Goal: Task Accomplishment & Management: Manage account settings

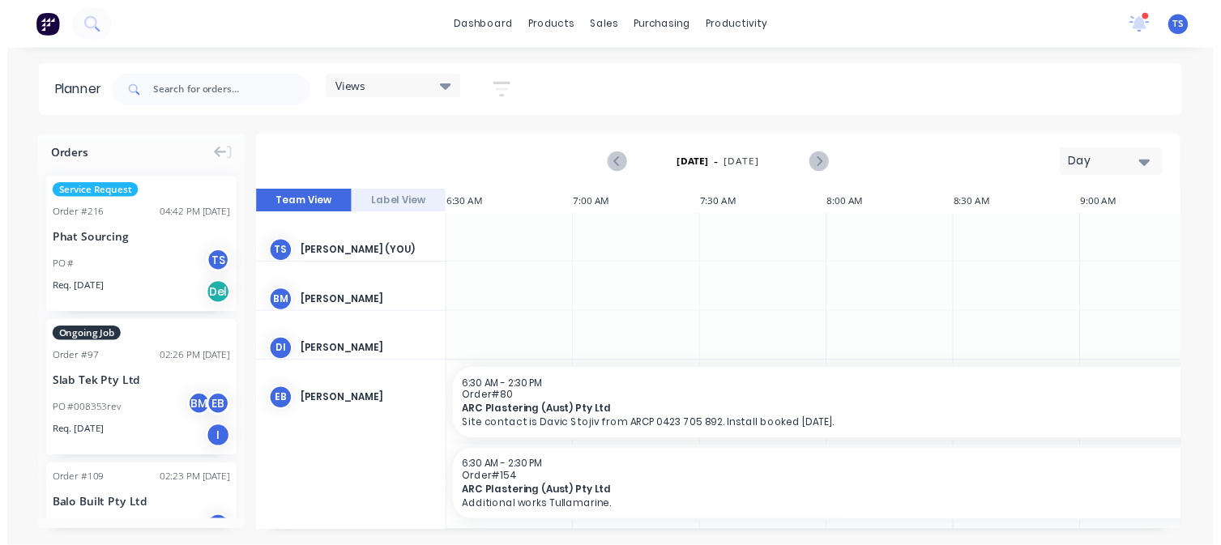
scroll to position [0, 648]
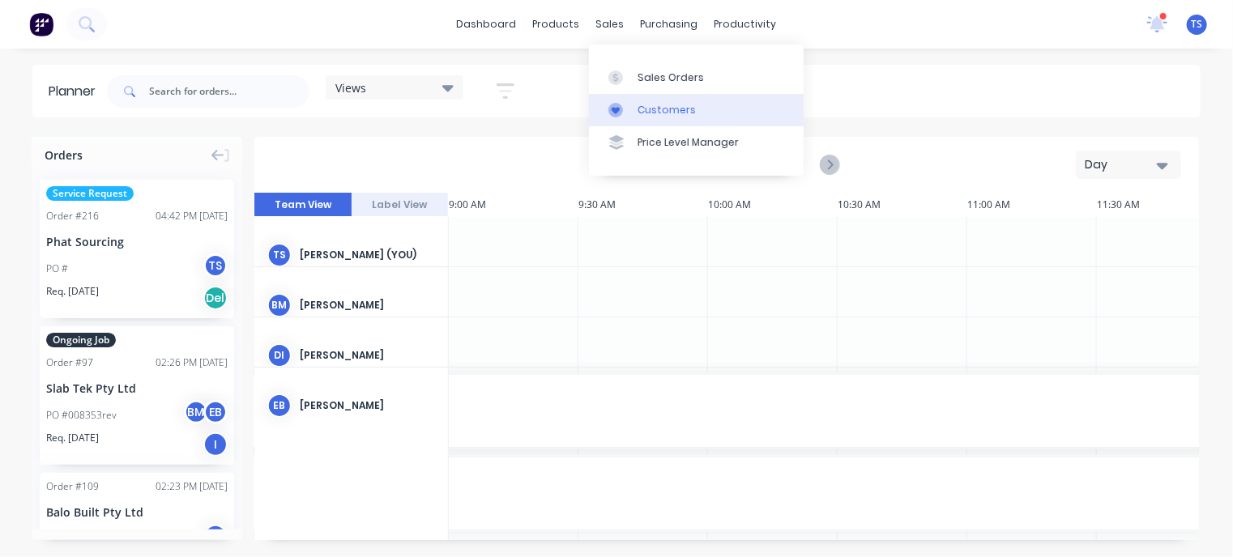
click at [642, 109] on div "Customers" at bounding box center [667, 110] width 58 height 15
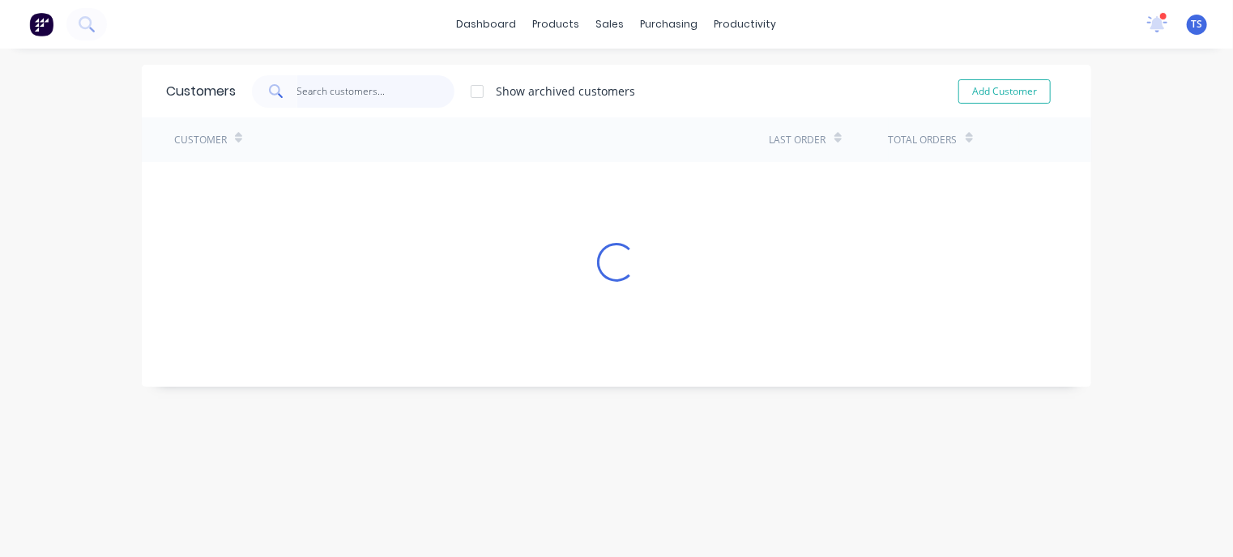
click at [349, 82] on input "text" at bounding box center [376, 91] width 158 height 32
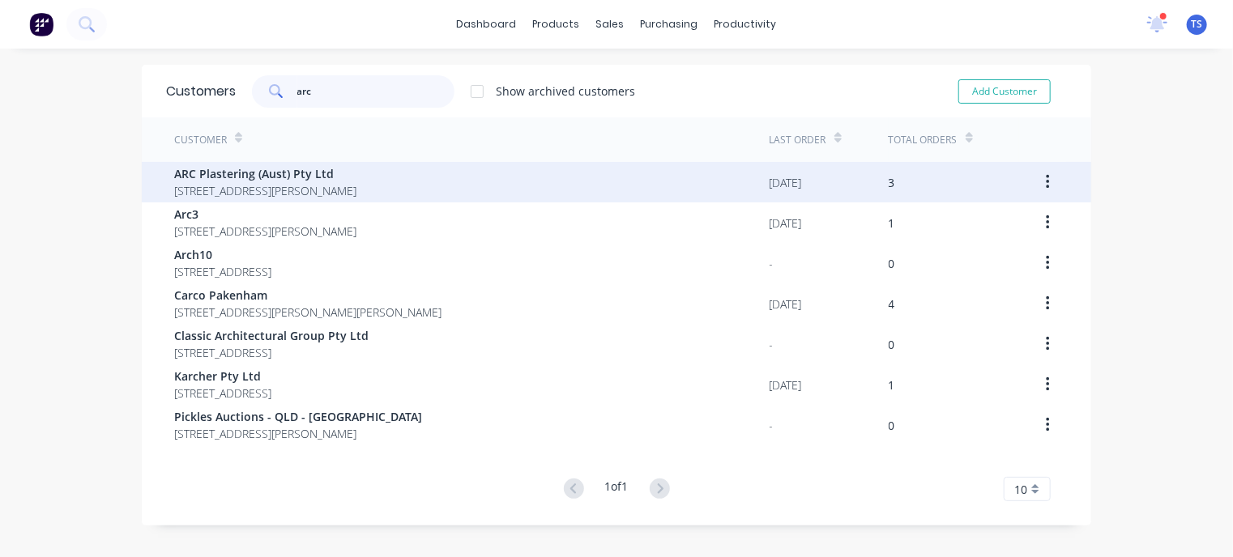
type input "arc"
click at [289, 179] on span "ARC Plastering (Aust) Pty Ltd" at bounding box center [265, 173] width 182 height 17
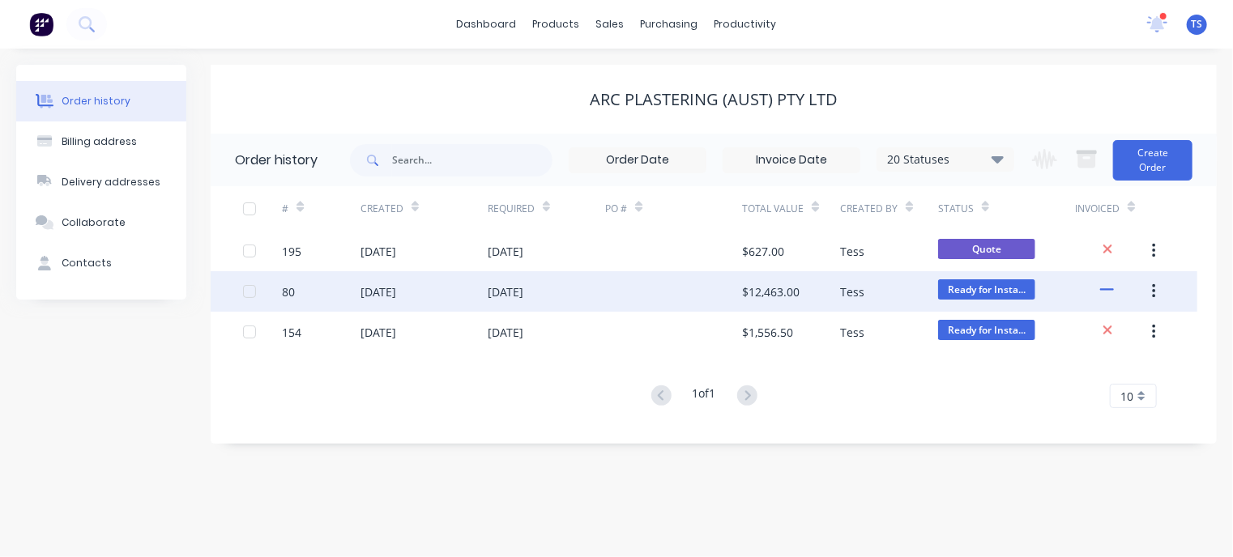
click at [517, 294] on div "[DATE]" at bounding box center [506, 292] width 36 height 17
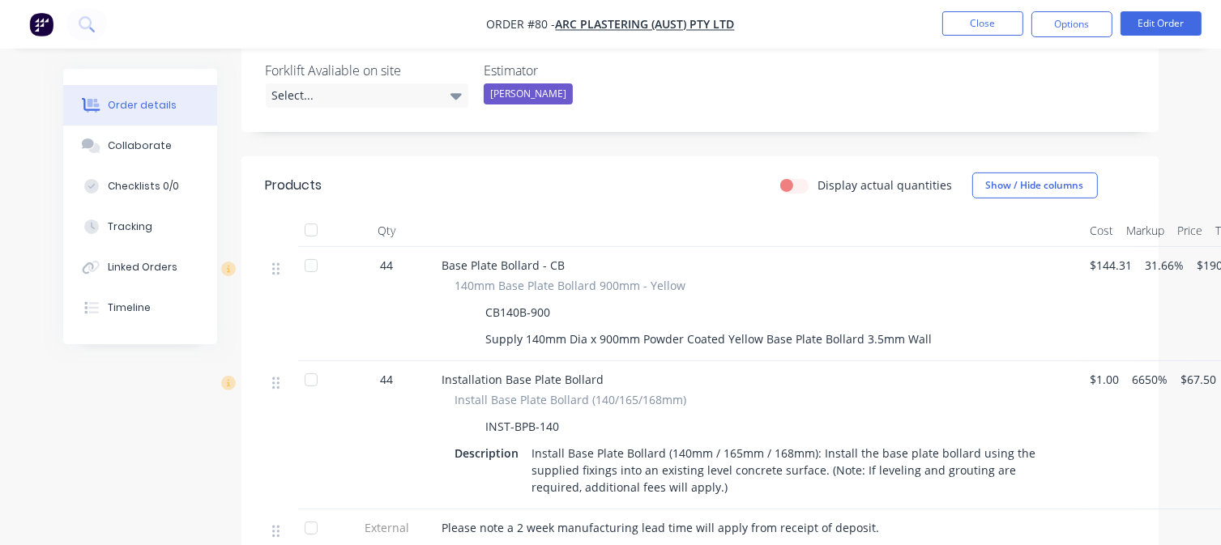
scroll to position [405, 0]
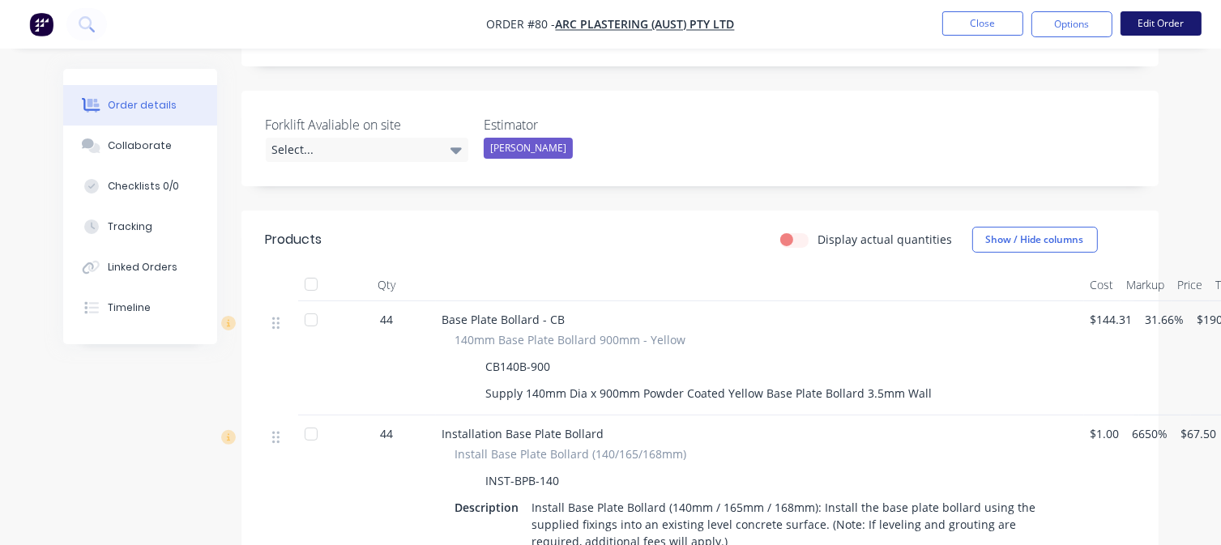
click at [1154, 15] on button "Edit Order" at bounding box center [1160, 23] width 81 height 24
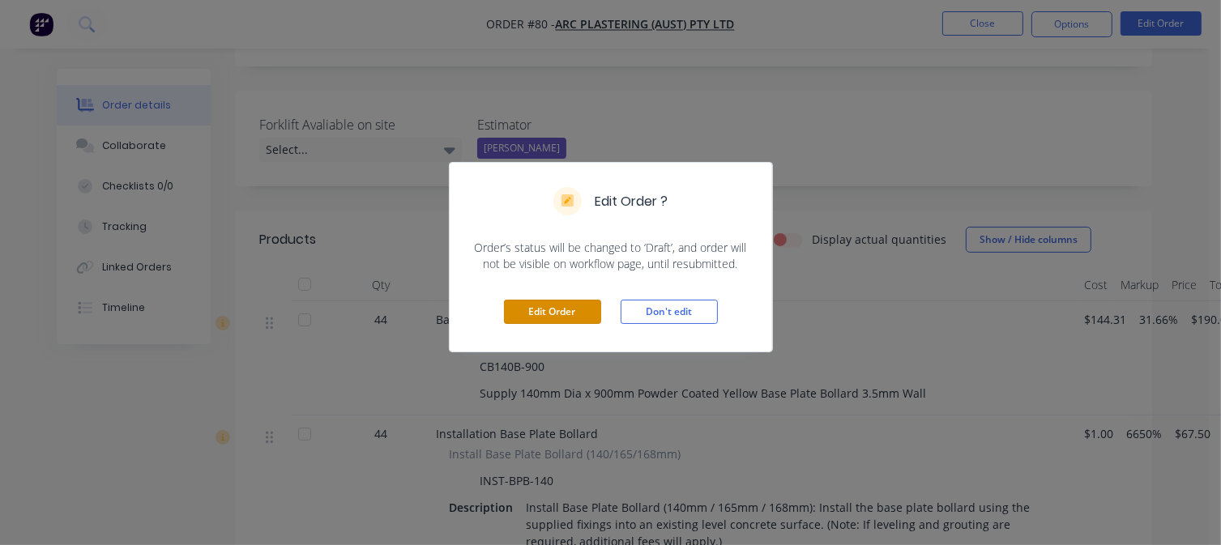
click at [566, 310] on button "Edit Order" at bounding box center [552, 312] width 97 height 24
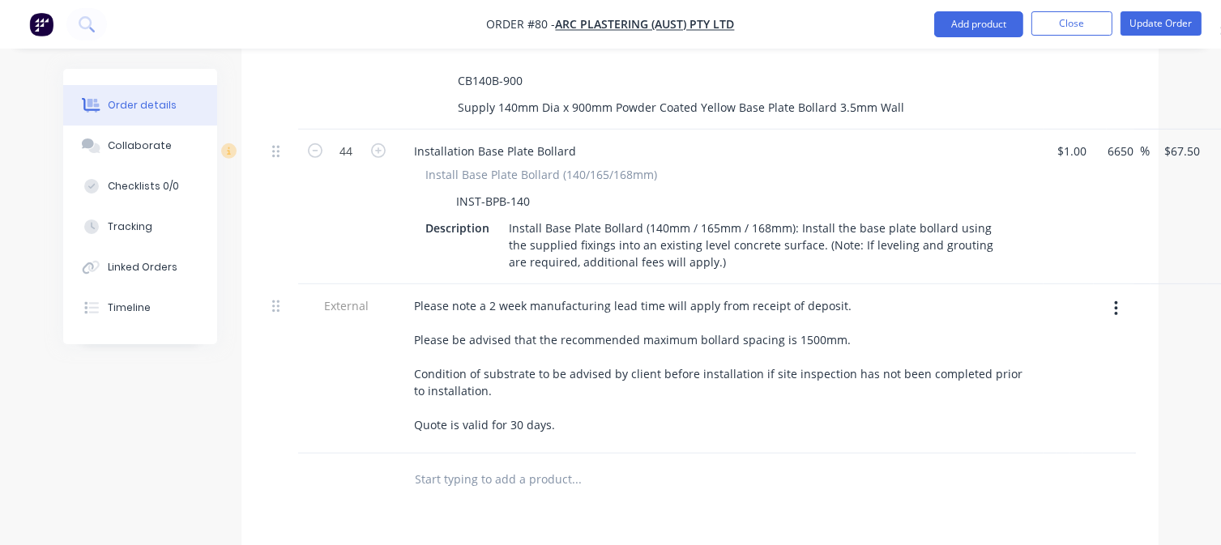
scroll to position [729, 0]
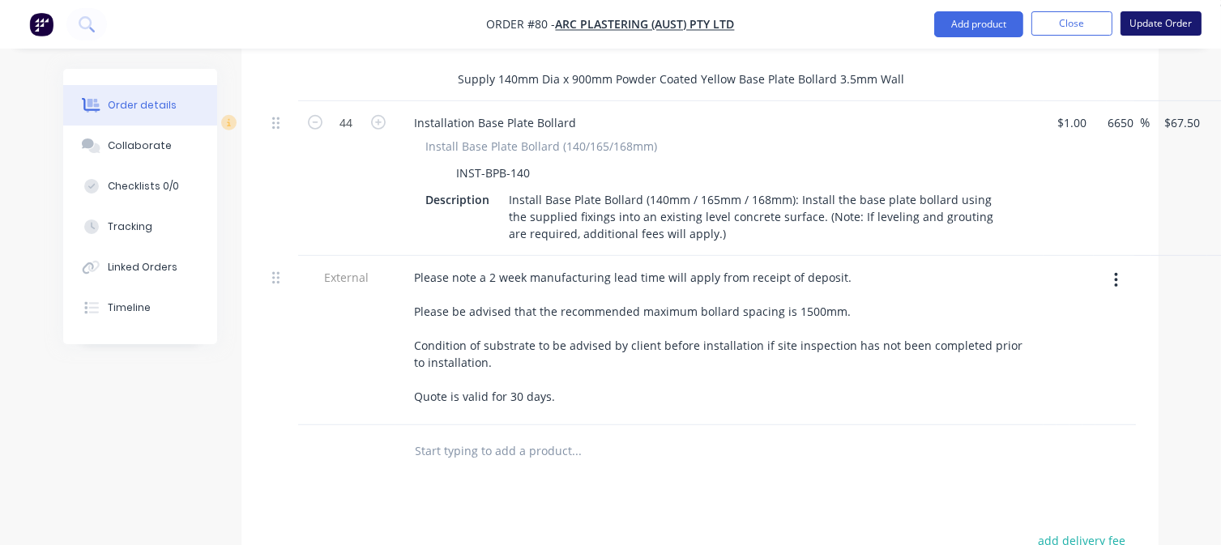
click at [1171, 16] on button "Update Order" at bounding box center [1160, 23] width 81 height 24
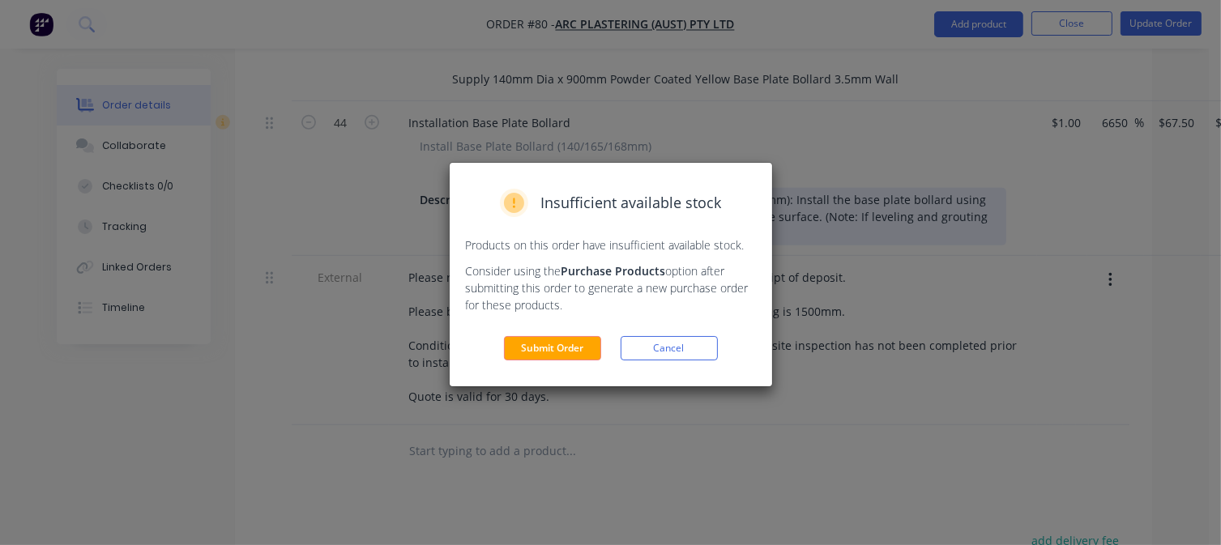
drag, startPoint x: 644, startPoint y: 341, endPoint x: 895, endPoint y: 164, distance: 307.0
click at [644, 343] on button "Cancel" at bounding box center [669, 348] width 97 height 24
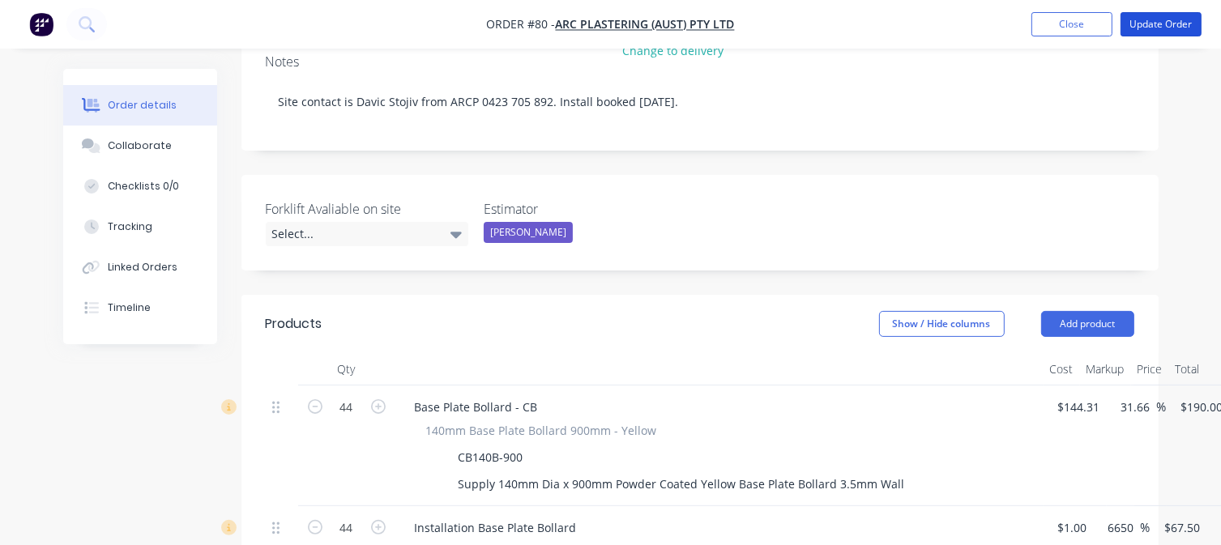
scroll to position [243, 0]
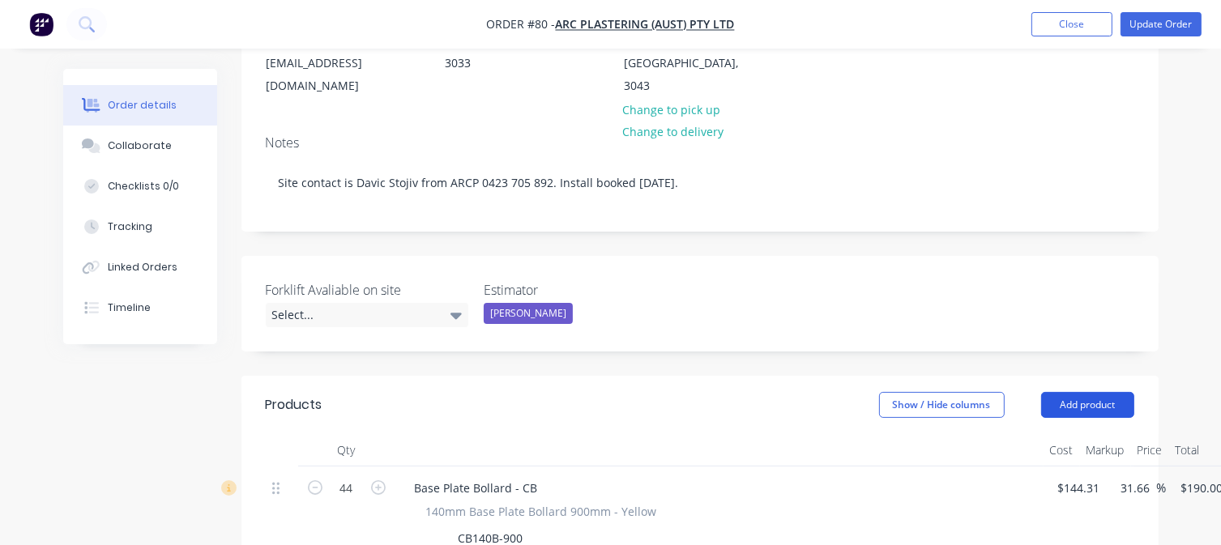
click at [1087, 392] on button "Add product" at bounding box center [1087, 405] width 93 height 26
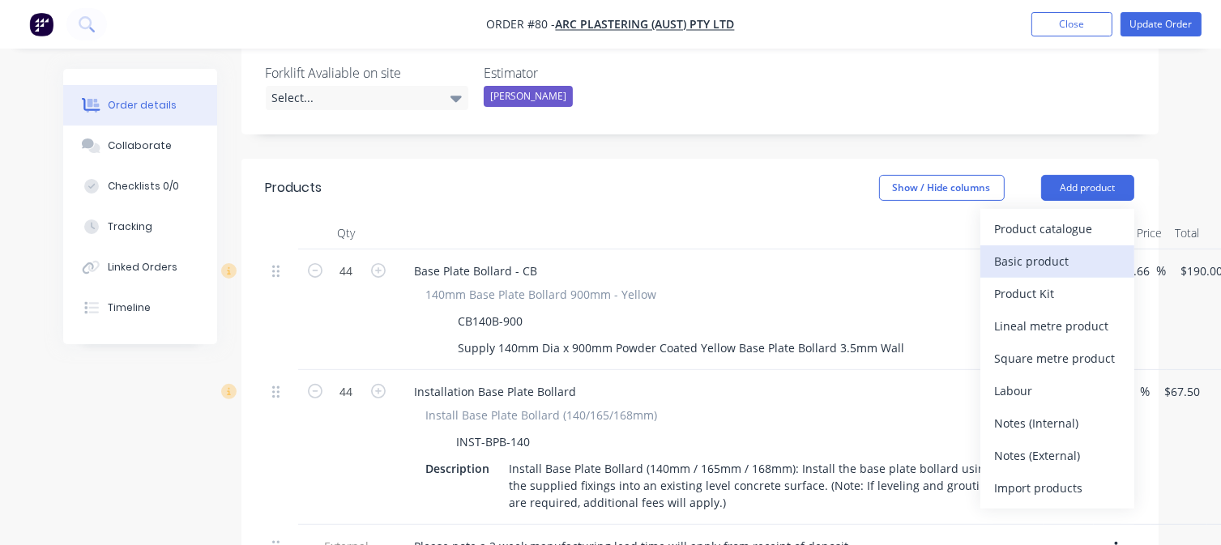
scroll to position [486, 0]
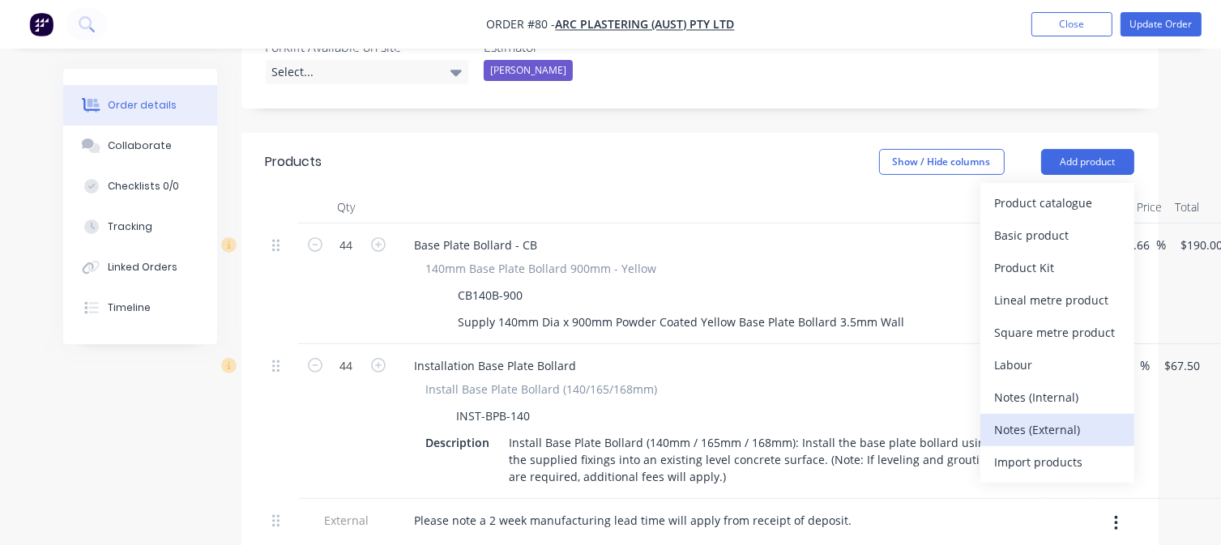
click at [1063, 418] on div "Notes (External)" at bounding box center [1057, 429] width 125 height 23
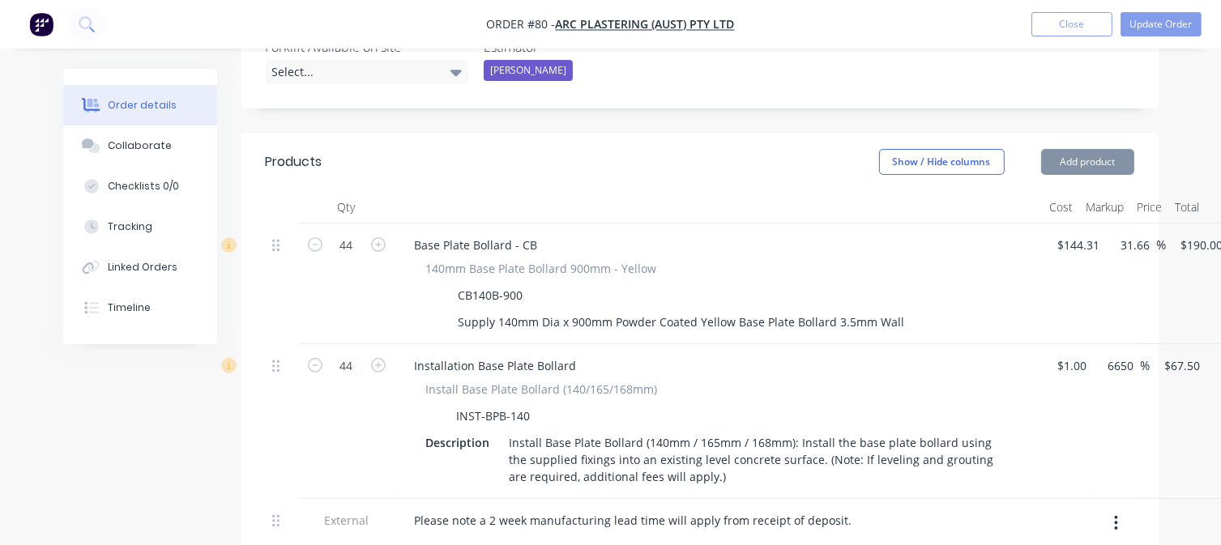
scroll to position [810, 0]
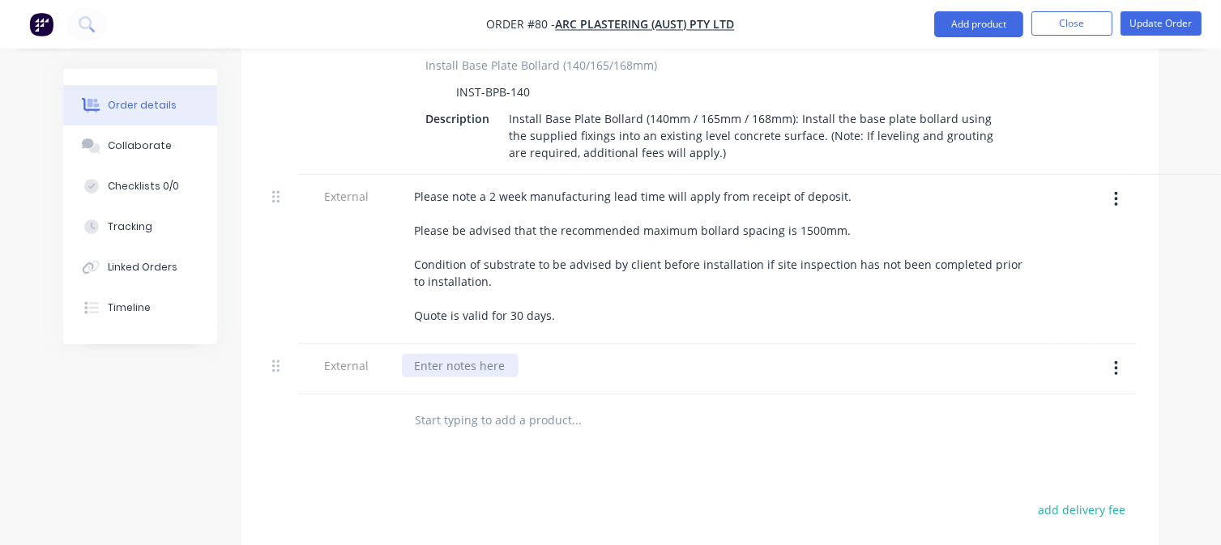
click at [497, 354] on div at bounding box center [460, 365] width 117 height 23
click at [471, 354] on div "__Variation__" at bounding box center [449, 365] width 94 height 23
click at [418, 404] on input "text" at bounding box center [577, 420] width 324 height 32
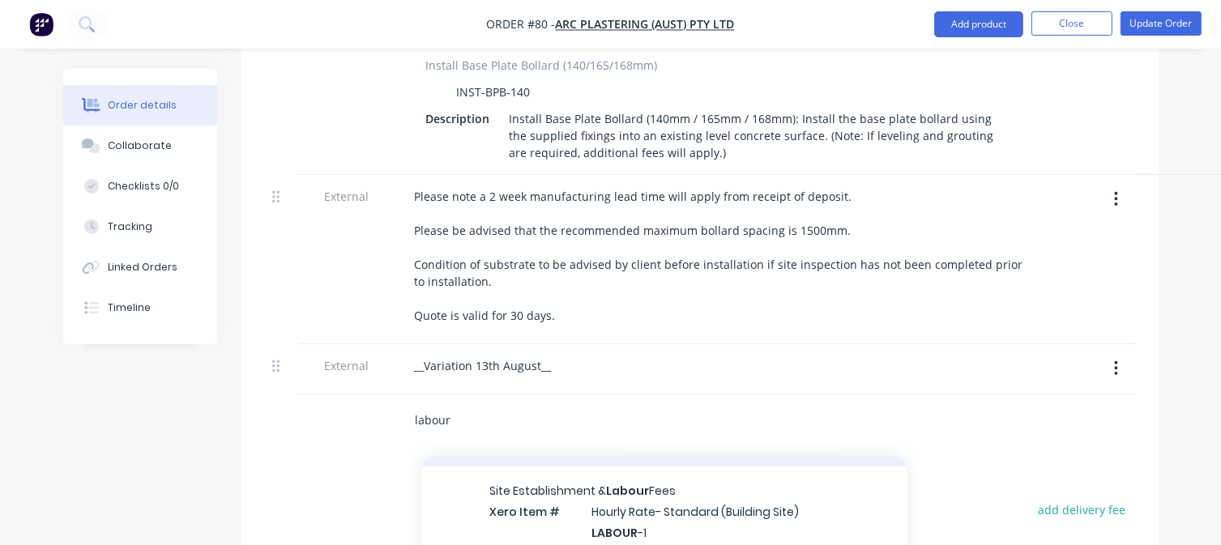
scroll to position [1539, 0]
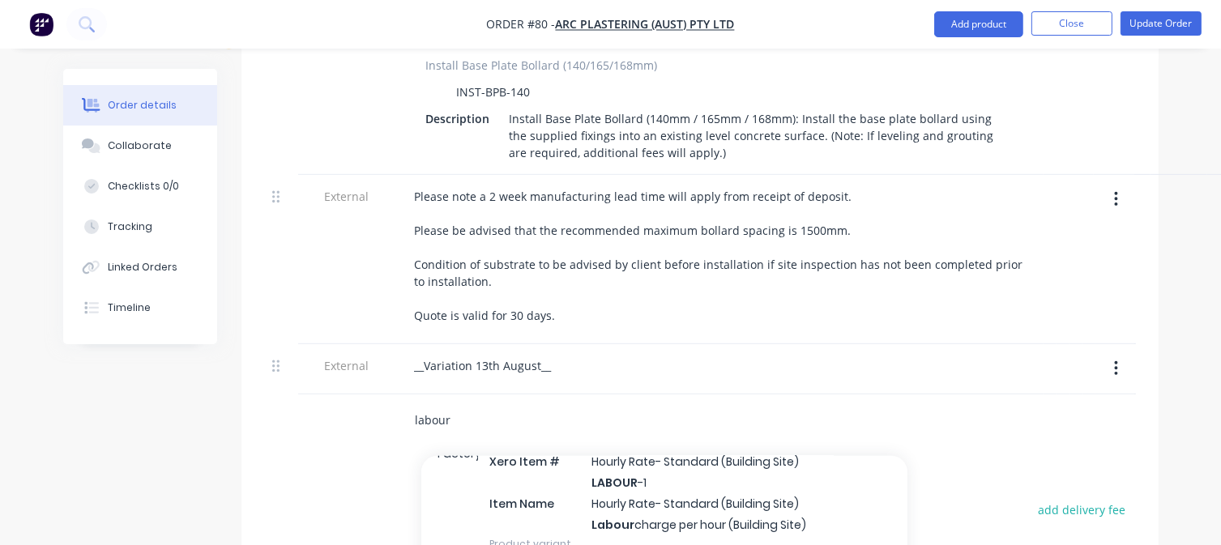
type input "labour"
click at [655, 460] on div "Site Establishment & Labour Fees Xero Item # Hourly Rate- Standard (Building Si…" at bounding box center [664, 491] width 486 height 151
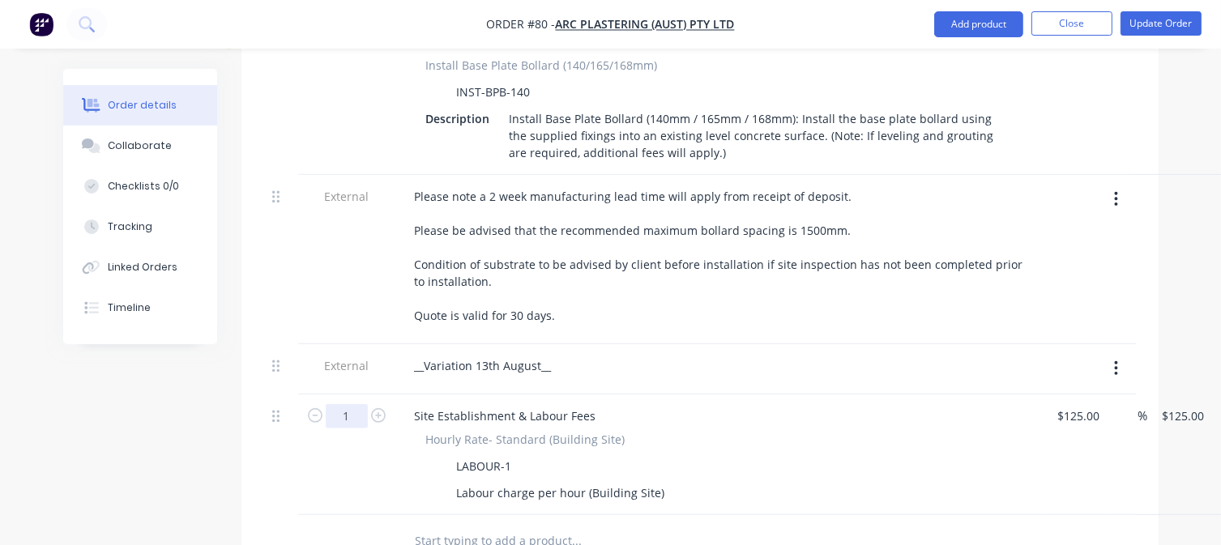
type input "0.75"
type input "$93.75"
click at [850, 454] on div "LABOUR-1" at bounding box center [716, 465] width 593 height 23
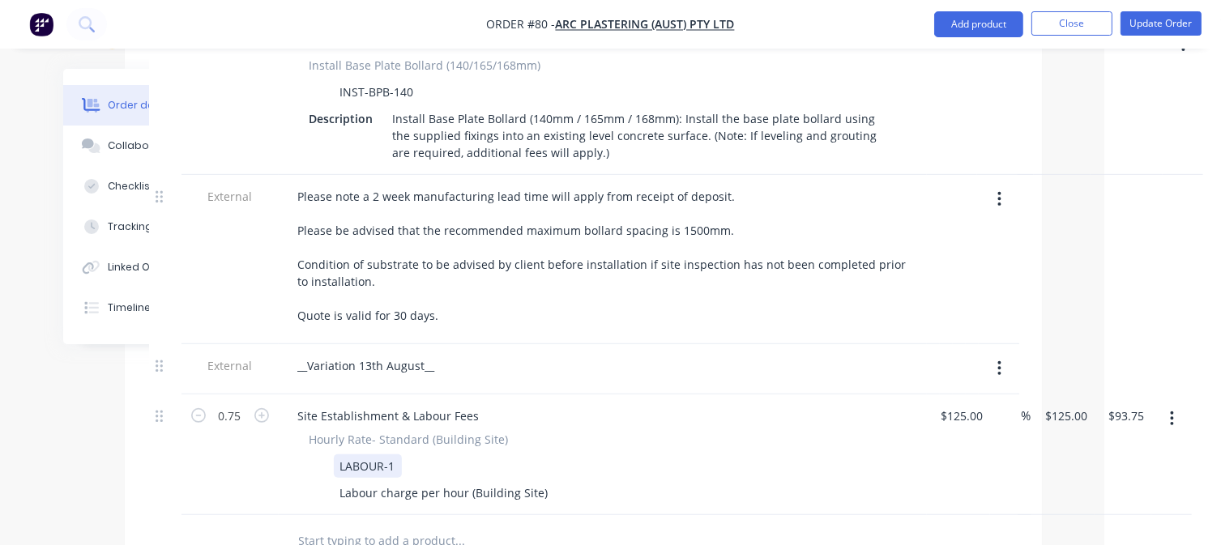
scroll to position [810, 121]
click at [962, 404] on input "125" at bounding box center [950, 415] width 28 height 23
type input "$1.00"
type input "1"
type input "$0.75"
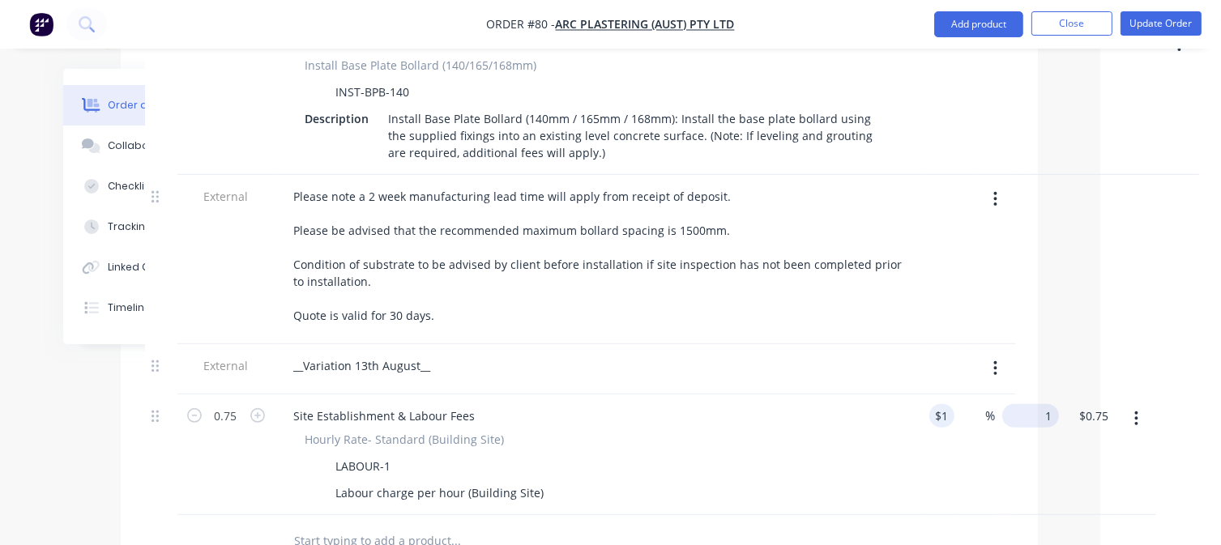
click at [1030, 404] on input "1" at bounding box center [1034, 415] width 50 height 23
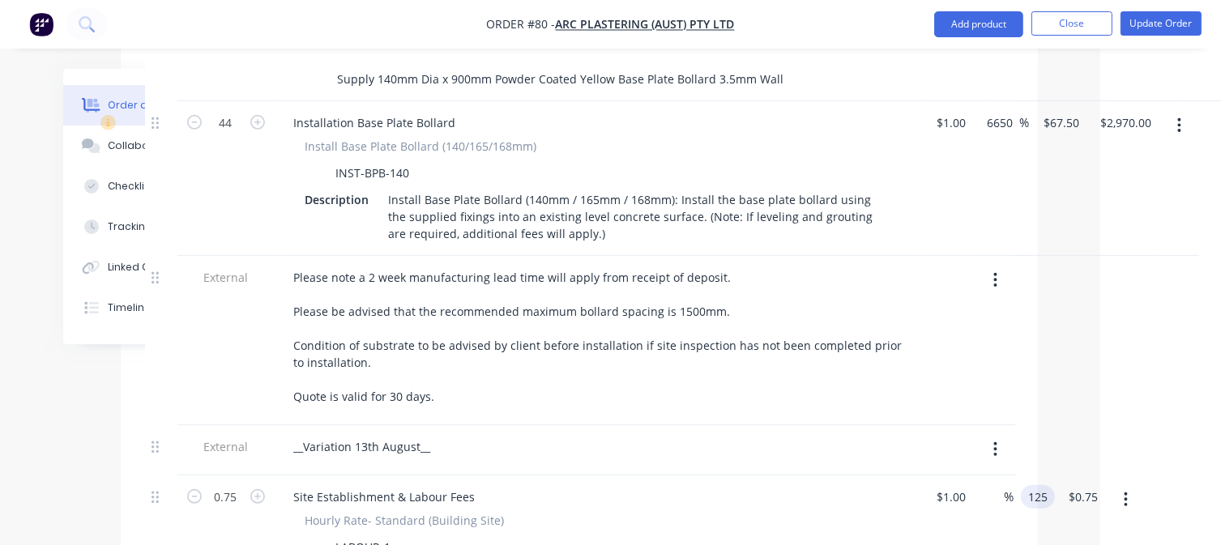
type input "125"
type input "12400"
type input "$125.00"
type input "$93.75"
click at [815, 485] on div "Site Establishment & Labour Fees" at bounding box center [598, 496] width 635 height 23
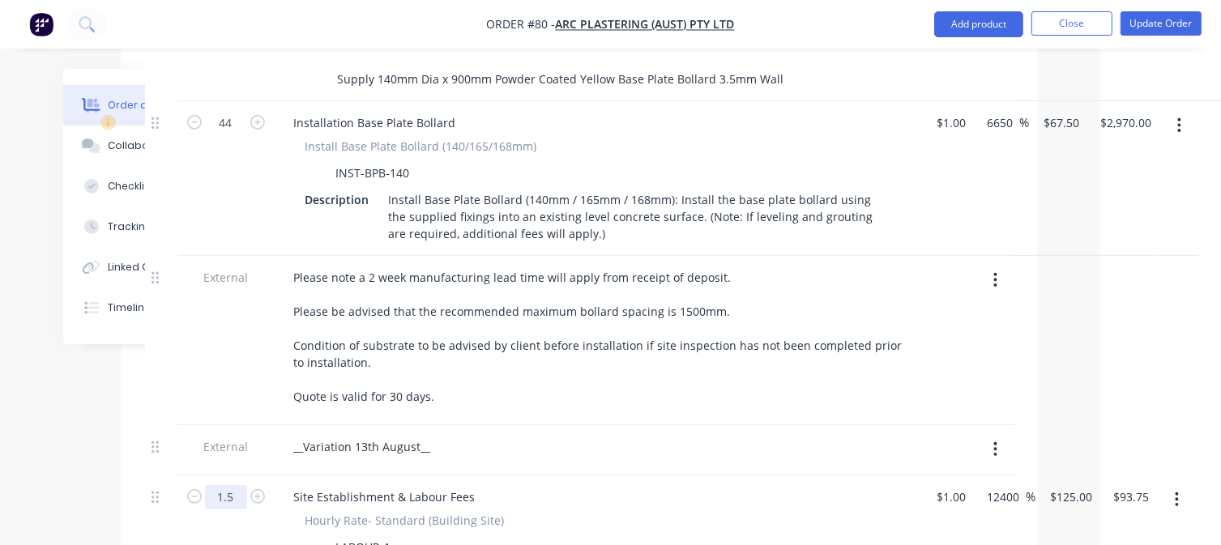
type input "1.5"
type input "$187.50"
click at [625, 512] on div "Hourly Rate- Standard (Building Site) LABOUR-1 Labour charge per hour (Building…" at bounding box center [598, 549] width 635 height 74
click at [674, 485] on div "Site Establishment & Labour Fees" at bounding box center [598, 496] width 635 height 23
type input "1"
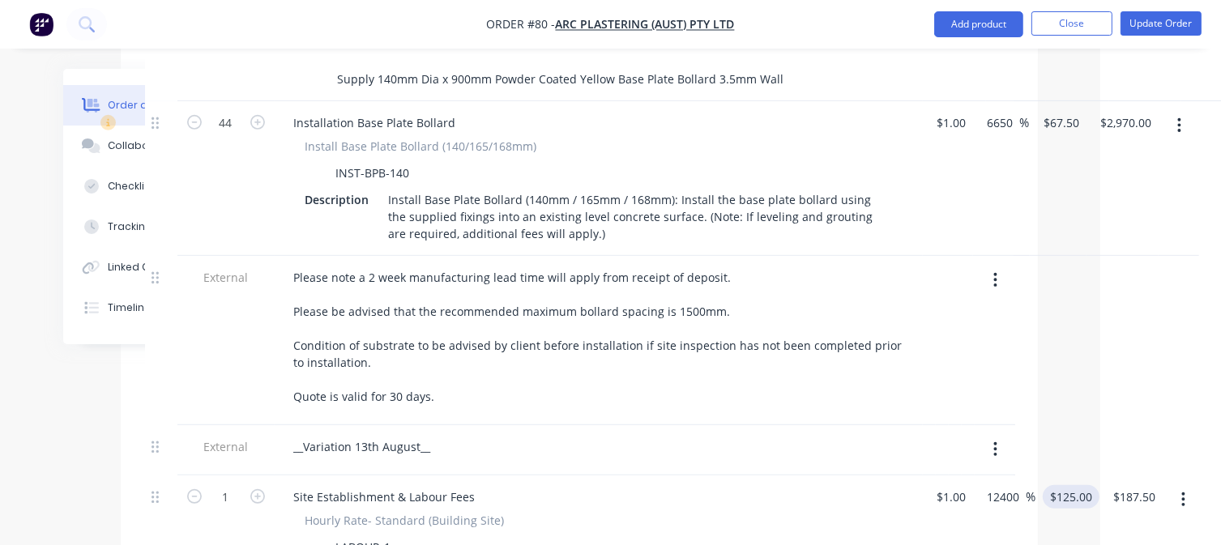
click at [1069, 485] on input "$125.00" at bounding box center [1074, 496] width 50 height 23
type input "125"
type input "$125.00"
type input "120"
type input "11900"
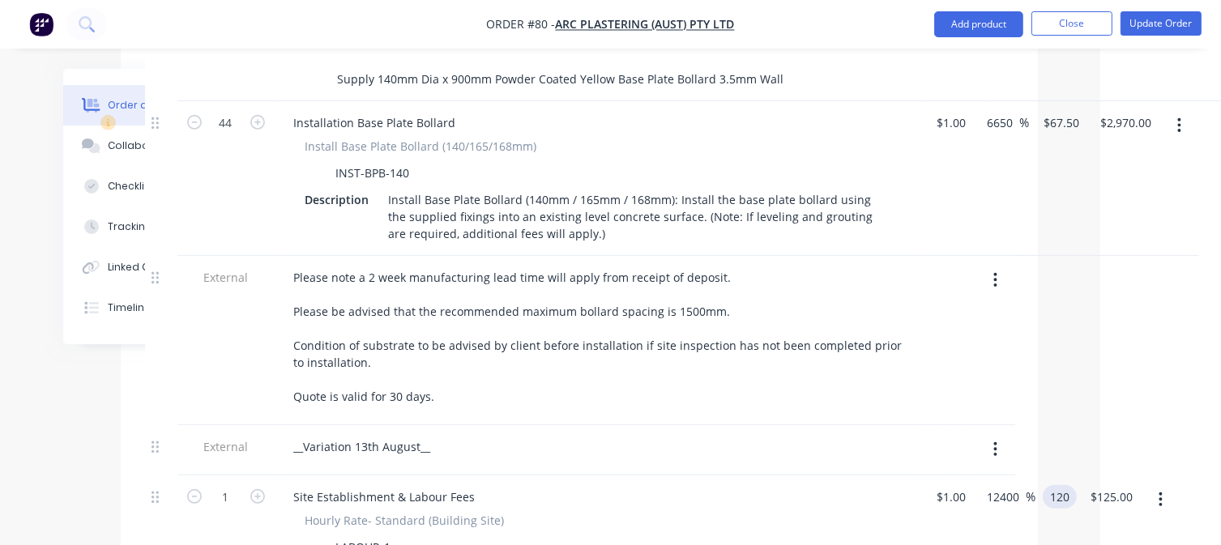
type input "$120.00"
click at [905, 485] on div "Site Establishment & Labour Fees" at bounding box center [598, 496] width 635 height 23
click at [226, 15] on input "1" at bounding box center [226, 2] width 42 height 24
type input "1.5"
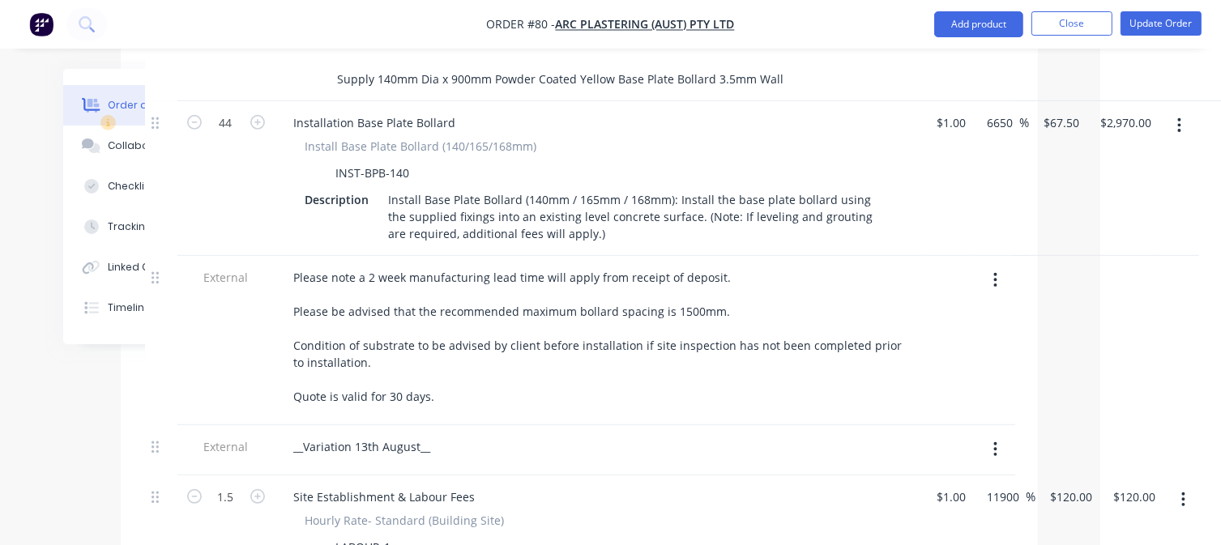
type input "$180.00"
click at [774, 512] on div "Hourly Rate- Standard (Building Site)" at bounding box center [598, 520] width 587 height 17
click at [233, 15] on input "1.5" at bounding box center [226, 2] width 42 height 24
type input "1"
type input "$120.00"
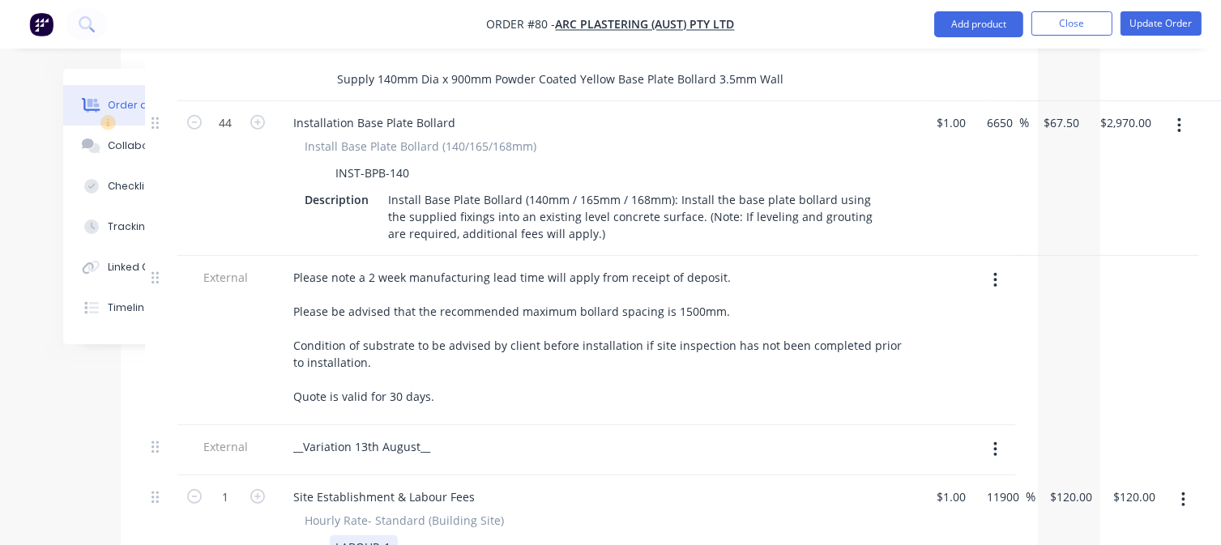
click at [882, 535] on div "LABOUR-1" at bounding box center [595, 546] width 593 height 23
click at [224, 15] on input "1" at bounding box center [226, 2] width 42 height 24
type input "1.5"
type input "$180.00"
click at [886, 512] on div "Hourly Rate- Standard (Building Site)" at bounding box center [598, 520] width 587 height 17
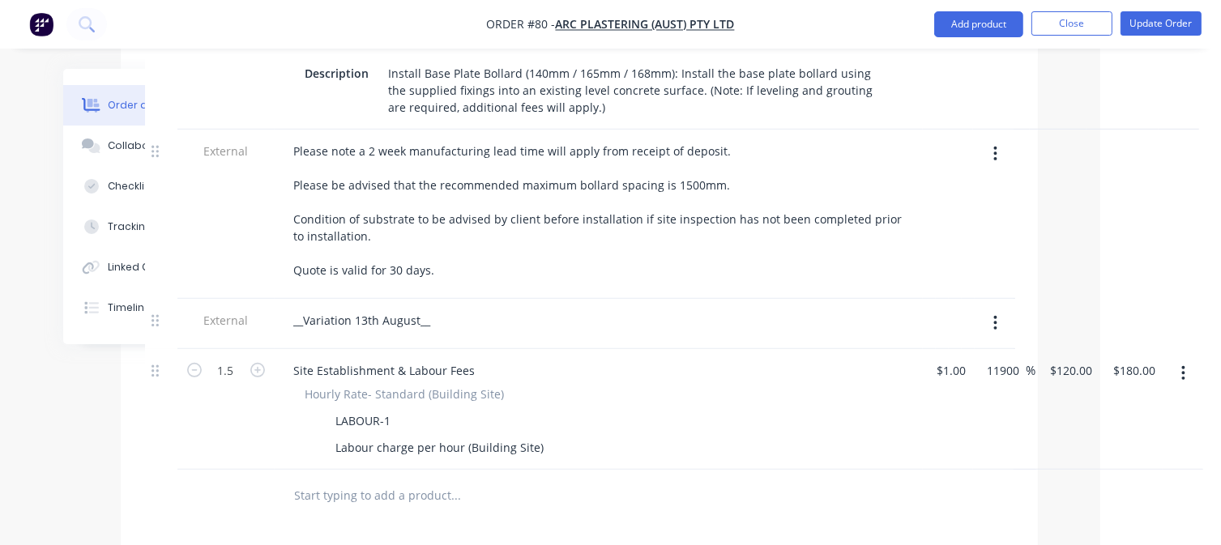
scroll to position [891, 121]
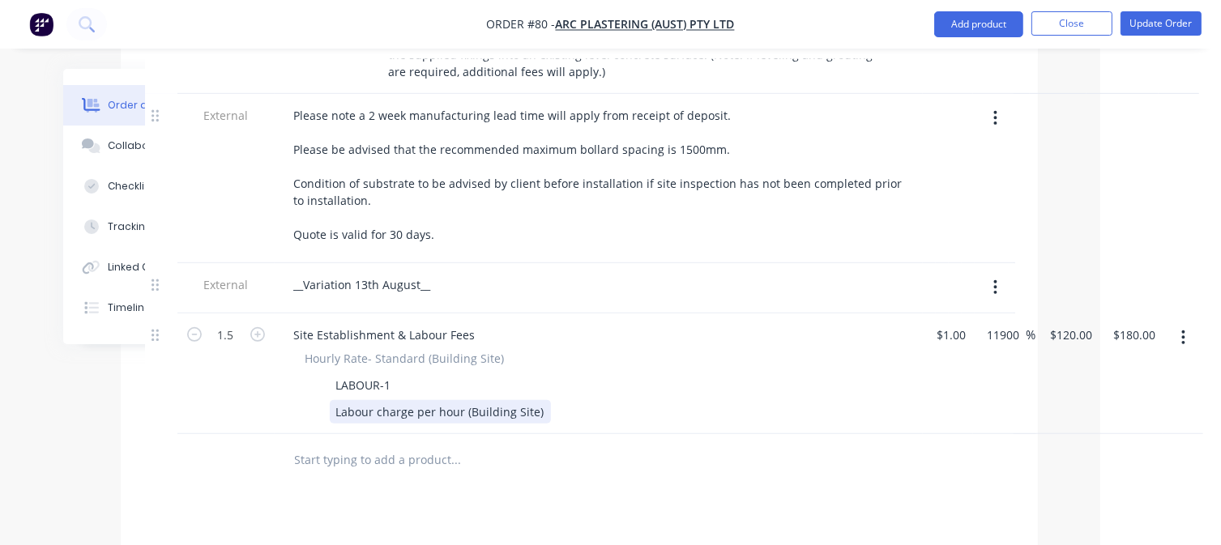
click at [892, 352] on div "Hourly Rate- Standard (Building Site) LABOUR-1 Labour charge per hour (Building…" at bounding box center [598, 387] width 635 height 74
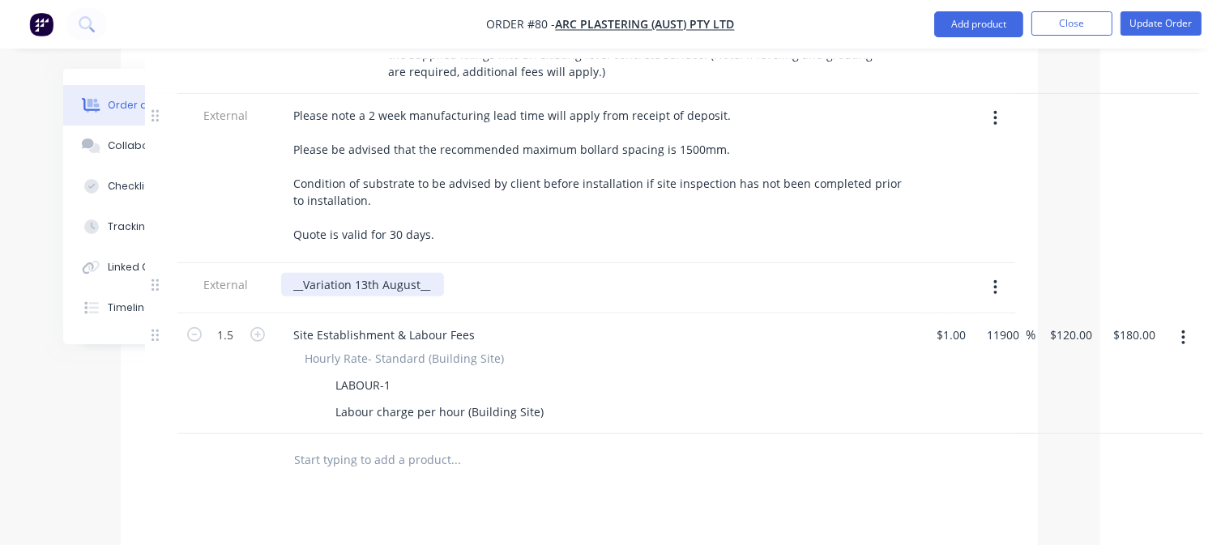
click at [426, 273] on div "__Variation 13th August__" at bounding box center [362, 284] width 163 height 23
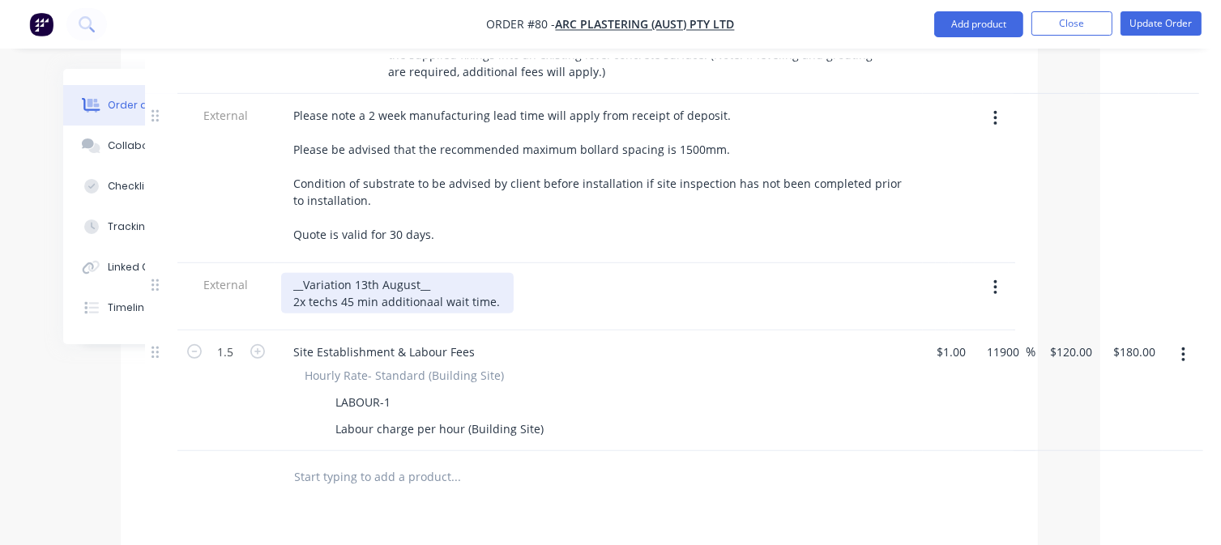
click at [433, 273] on div "__Variation 13th August__ 2x techs 45 min additionaal wait time." at bounding box center [397, 293] width 232 height 41
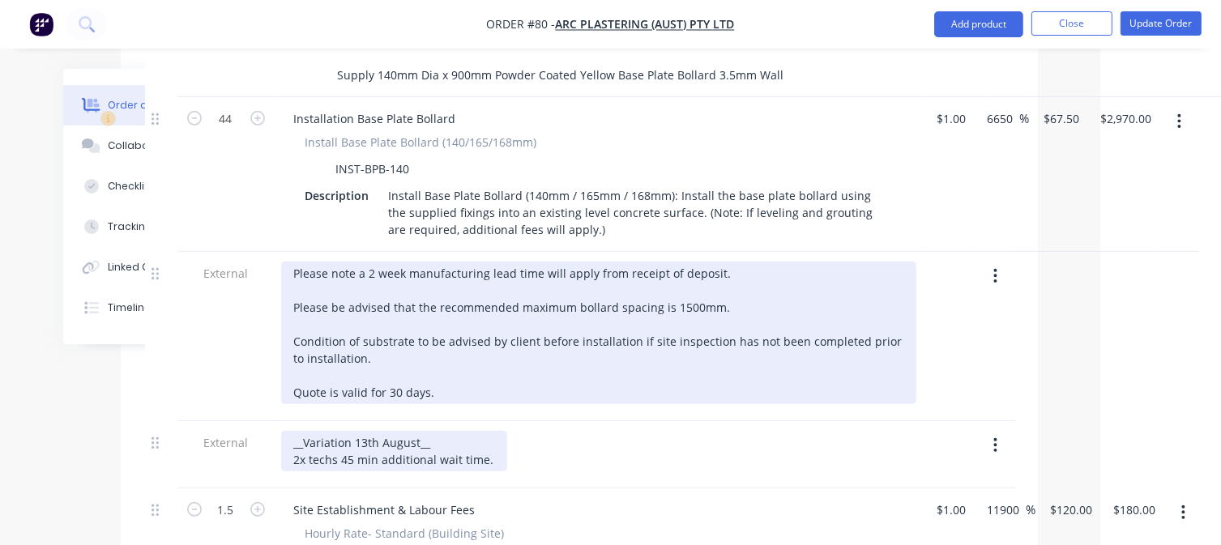
scroll to position [810, 121]
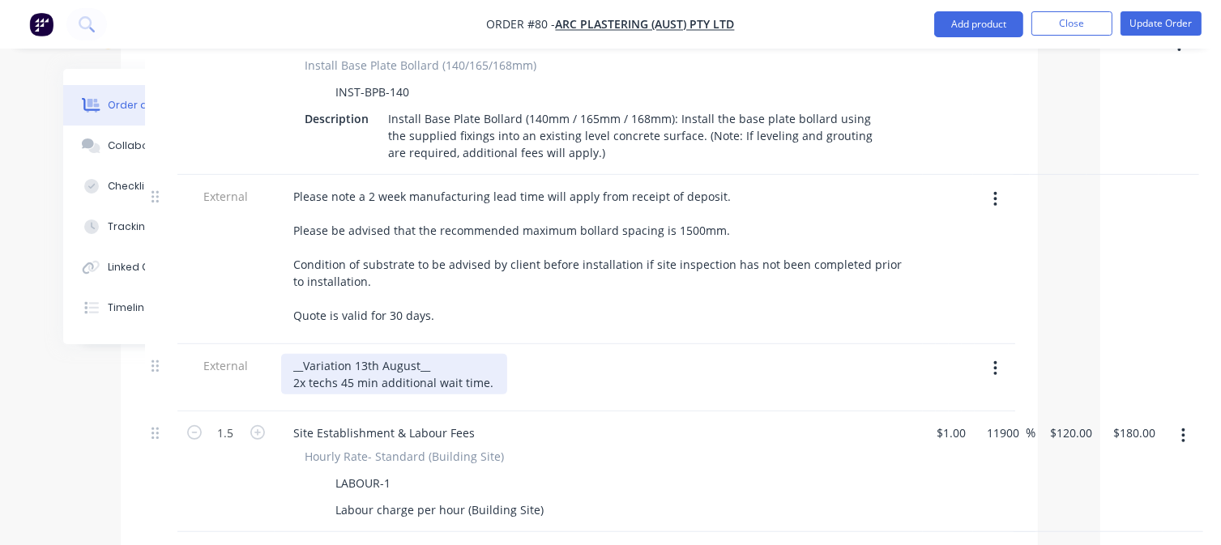
click at [434, 354] on div "__Variation 13th August__ 2x techs 45 min additional wait time." at bounding box center [394, 374] width 226 height 41
click at [489, 354] on div "__Variation 13th August__ 2x techs 45 min additional wait time." at bounding box center [394, 374] width 226 height 41
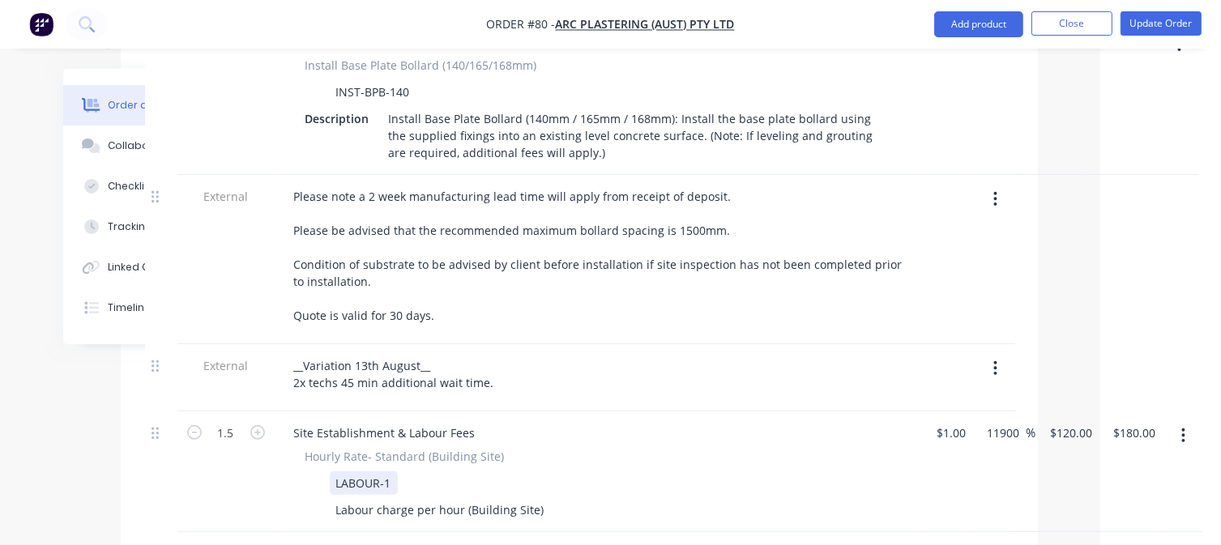
click at [578, 448] on div "Hourly Rate- Standard (Building Site) LABOUR-1 Labour charge per hour (Building…" at bounding box center [598, 485] width 635 height 74
click at [565, 498] on div "Labour charge per hour (Building Site)" at bounding box center [595, 509] width 593 height 23
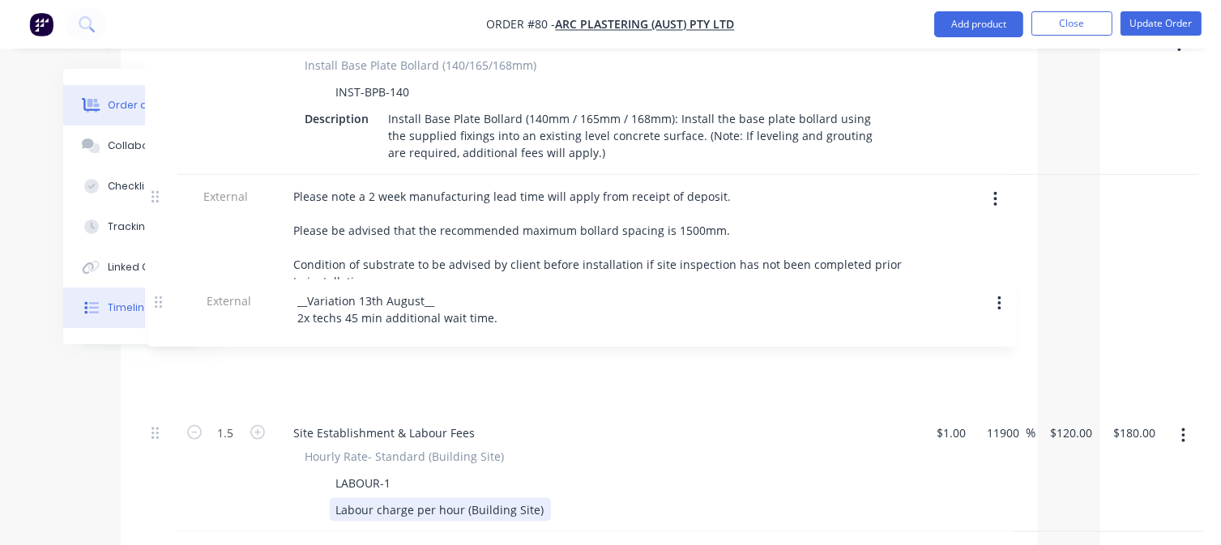
scroll to position [810, 120]
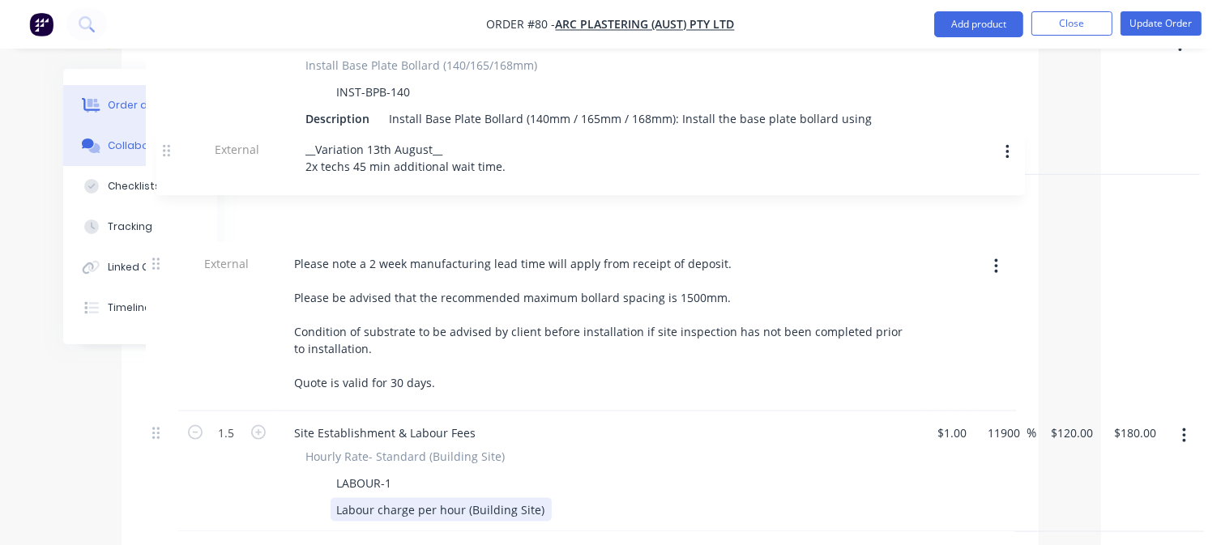
drag, startPoint x: 158, startPoint y: 323, endPoint x: 170, endPoint y: 149, distance: 174.6
click at [170, 149] on div "Order details Collaborate Checklists 0/0 Tracking Linked Orders Timeline Order …" at bounding box center [491, 128] width 1128 height 1738
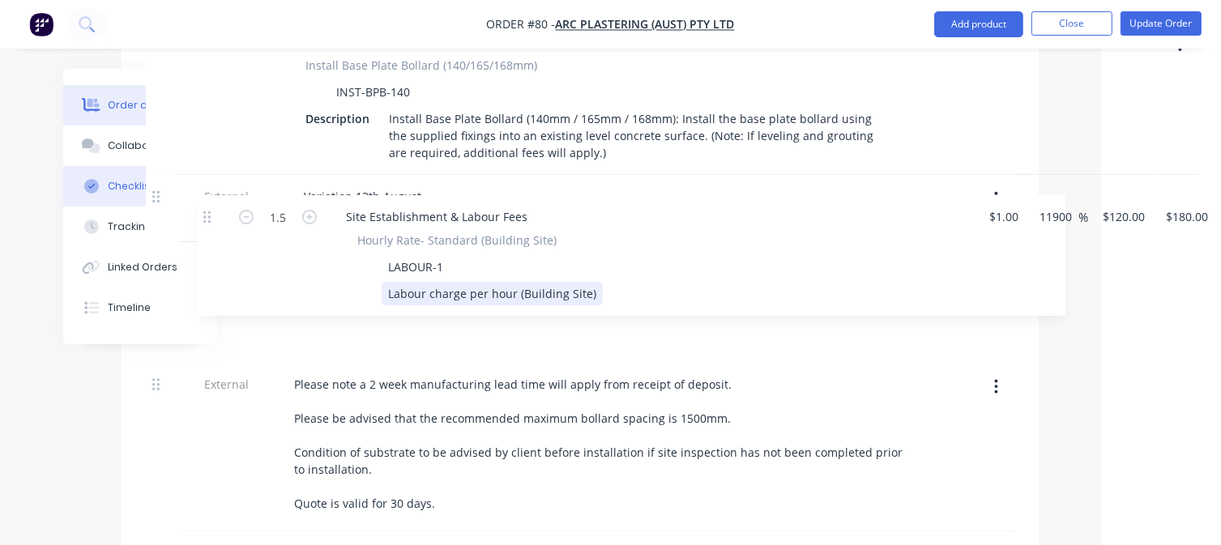
drag, startPoint x: 152, startPoint y: 387, endPoint x: 216, endPoint y: 203, distance: 195.5
click at [216, 203] on div "Order details Collaborate Checklists 0/0 Tracking Linked Orders Timeline Order …" at bounding box center [491, 128] width 1128 height 1738
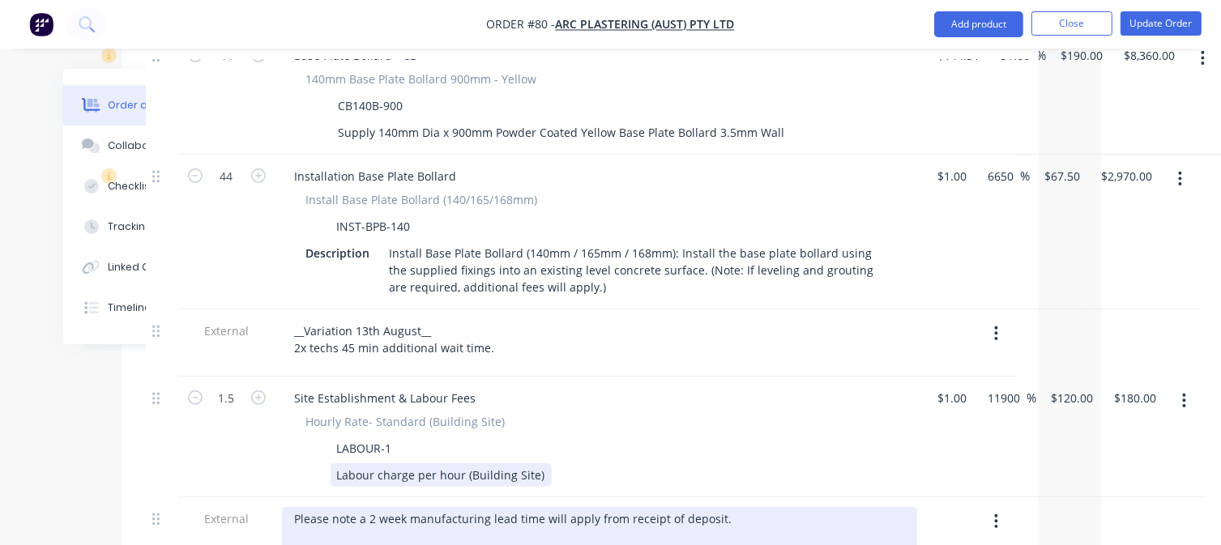
scroll to position [648, 120]
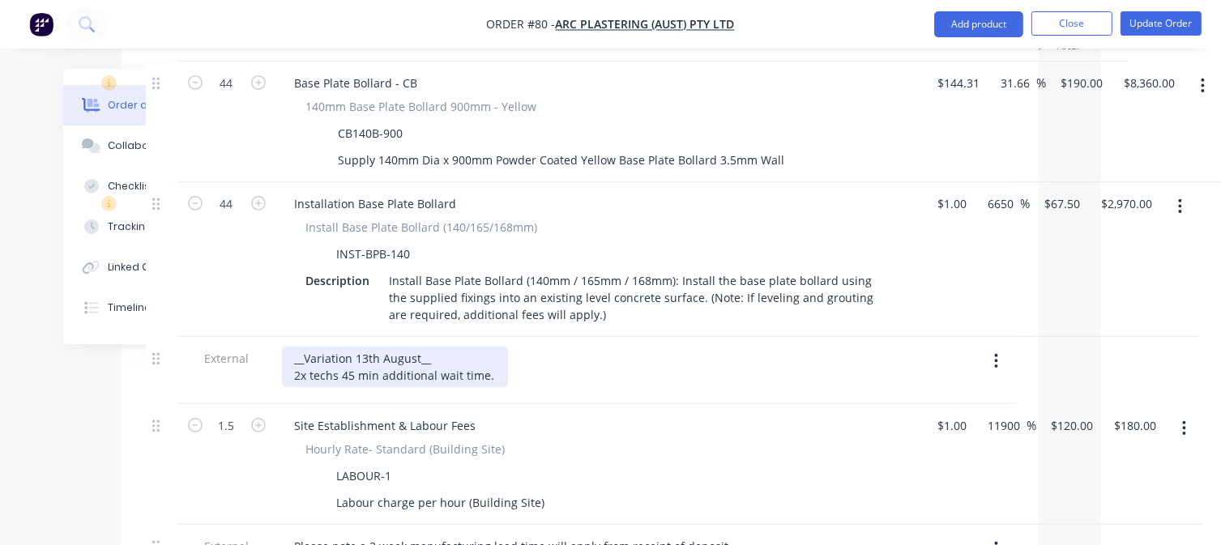
click at [487, 347] on div "__Variation 13th August__ 2x techs 45 min additional wait time." at bounding box center [395, 367] width 226 height 41
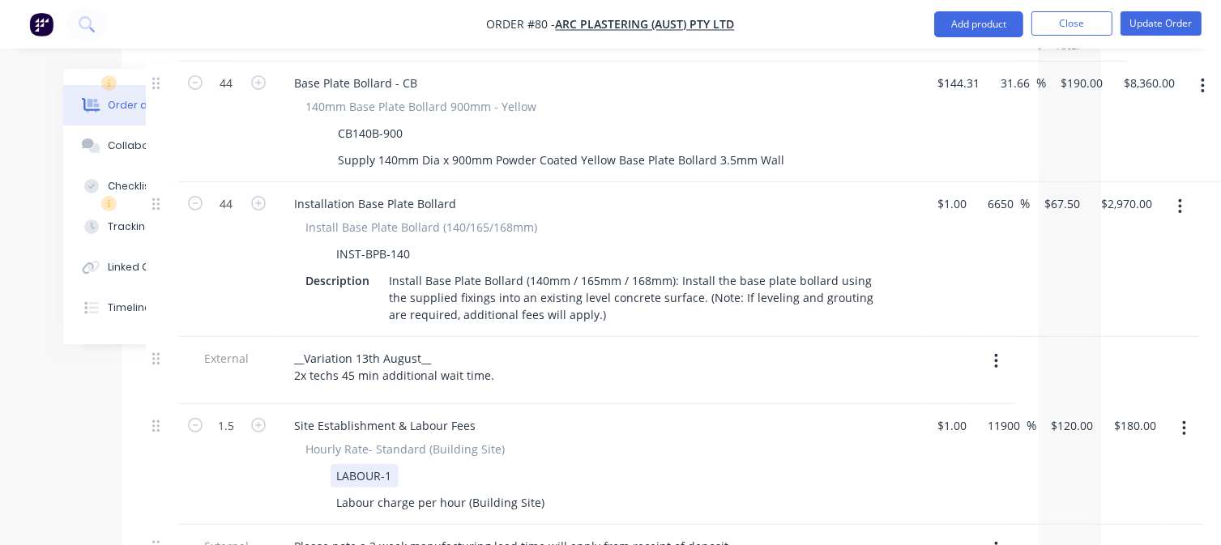
click at [755, 441] on div "Hourly Rate- Standard (Building Site) LABOUR-1 Labour charge per hour (Building…" at bounding box center [599, 478] width 635 height 74
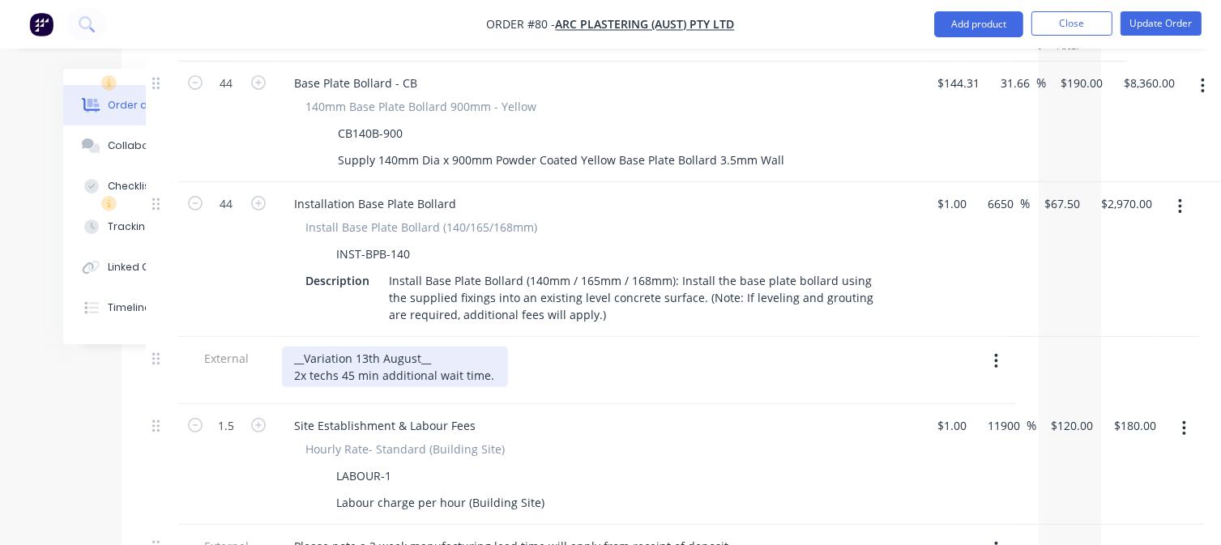
click at [337, 347] on div "__Variation 13th August__ 2x techs 45 min additional wait time." at bounding box center [395, 367] width 226 height 41
click at [501, 347] on div "__Variation 13th August__ 2x installers 45 min additional wait time." at bounding box center [405, 367] width 247 height 41
click at [510, 347] on div "__Variation 13th August__ 2x installers 45 min additional wait time." at bounding box center [405, 367] width 247 height 41
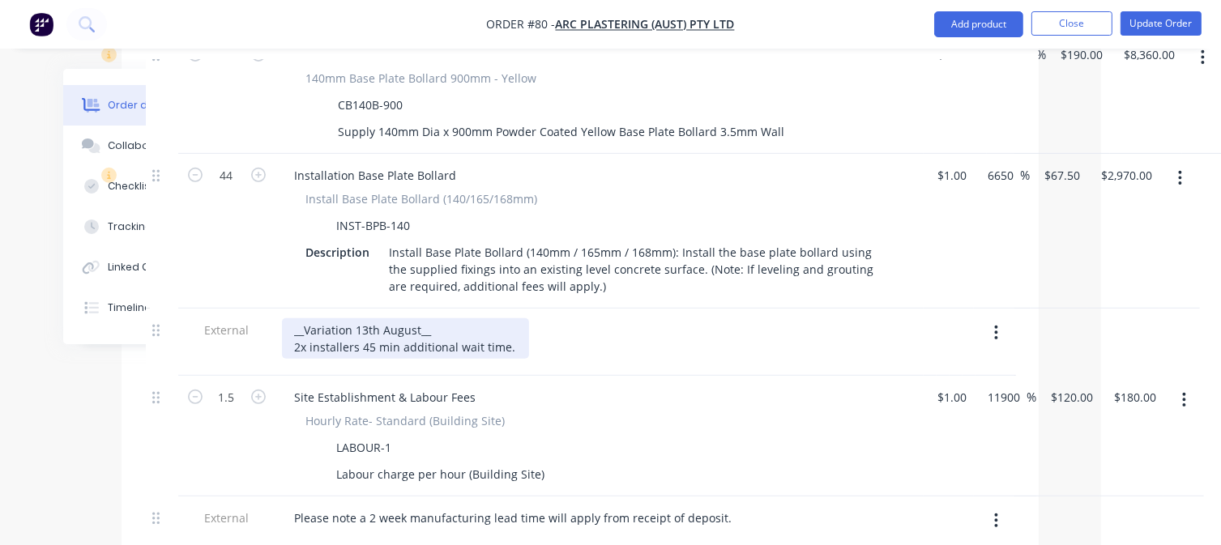
scroll to position [567, 120]
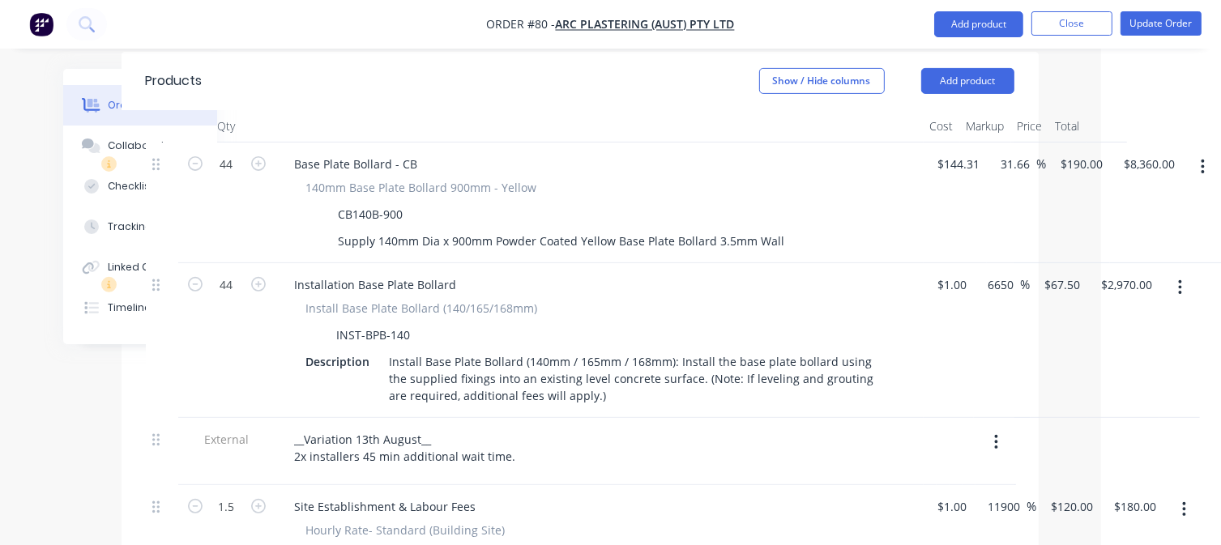
click at [823, 495] on div "Site Establishment & Labour Fees" at bounding box center [599, 506] width 635 height 23
click at [244, 177] on input "1.5" at bounding box center [227, 164] width 42 height 24
type input "1.7"
type input "$204.00"
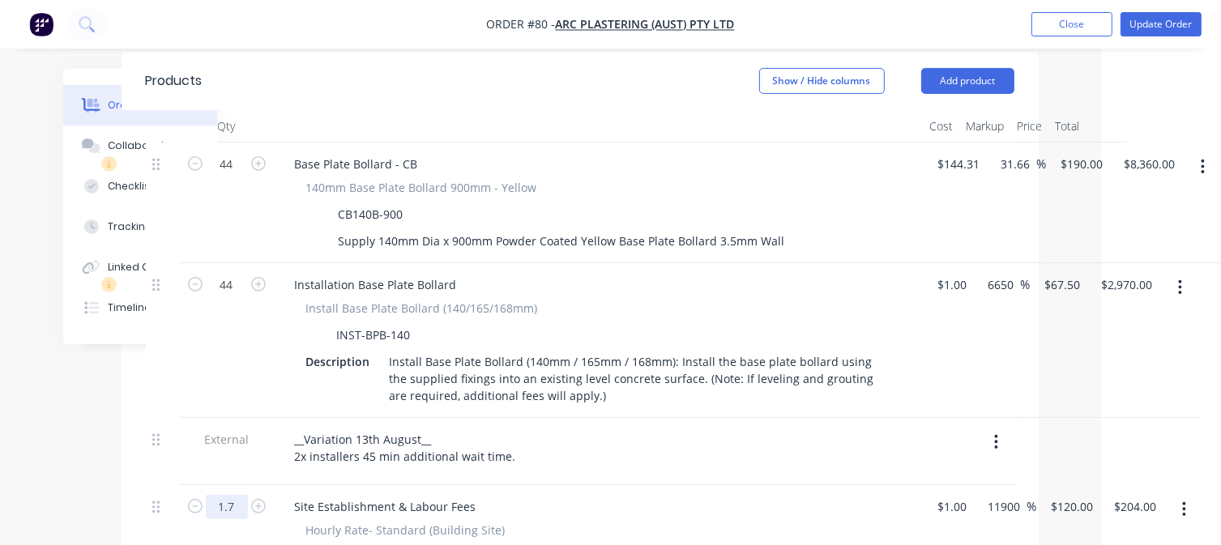
click at [234, 177] on input "1.7" at bounding box center [227, 164] width 42 height 24
type input "1.5"
type input "$180.00"
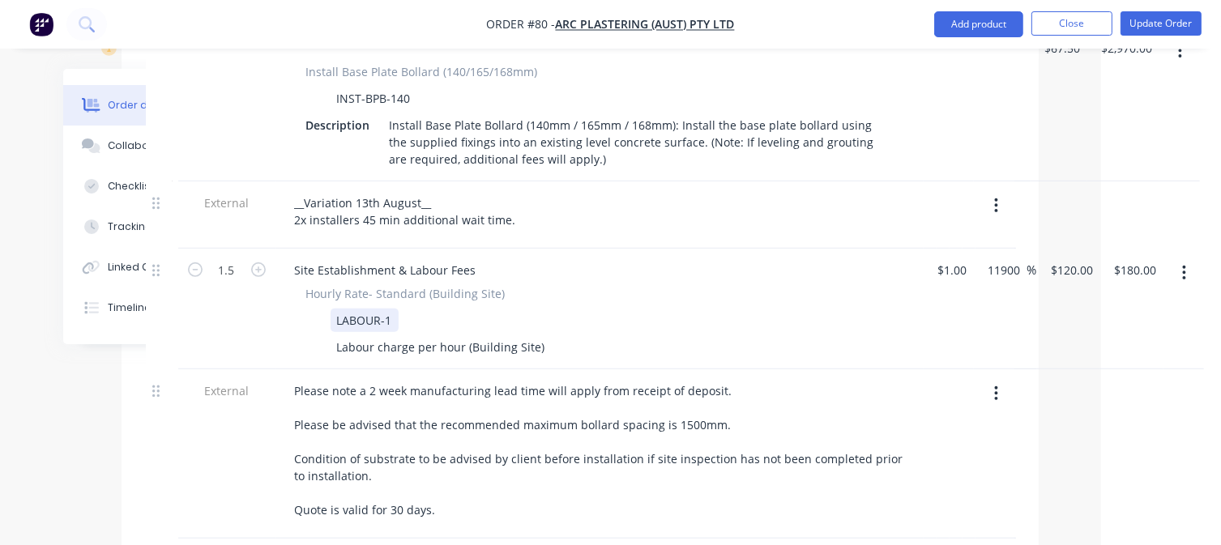
scroll to position [810, 120]
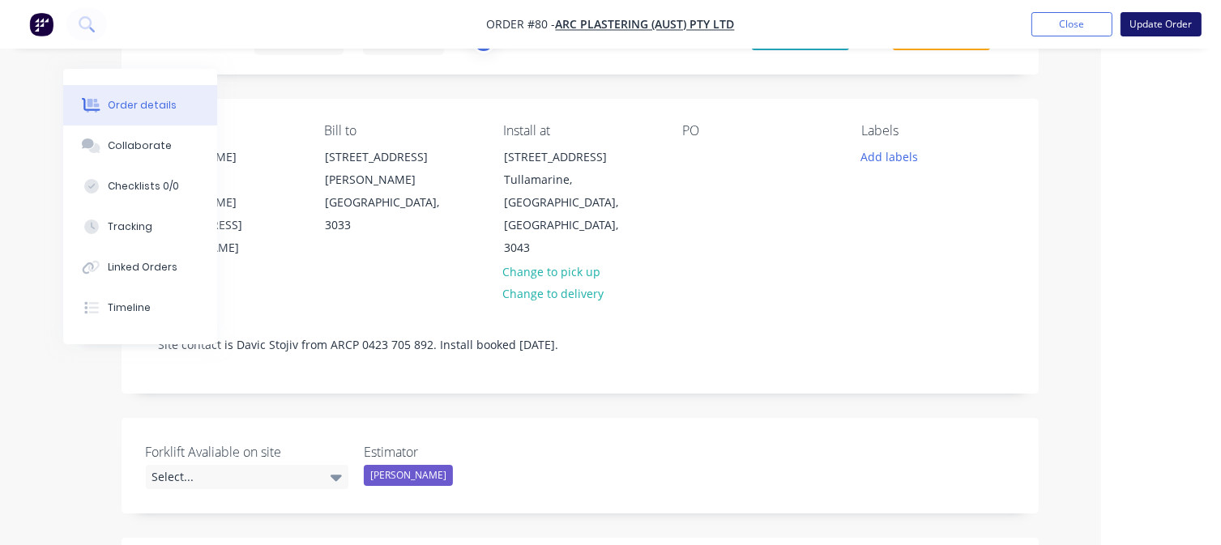
click at [1148, 26] on button "Update Order" at bounding box center [1160, 24] width 81 height 24
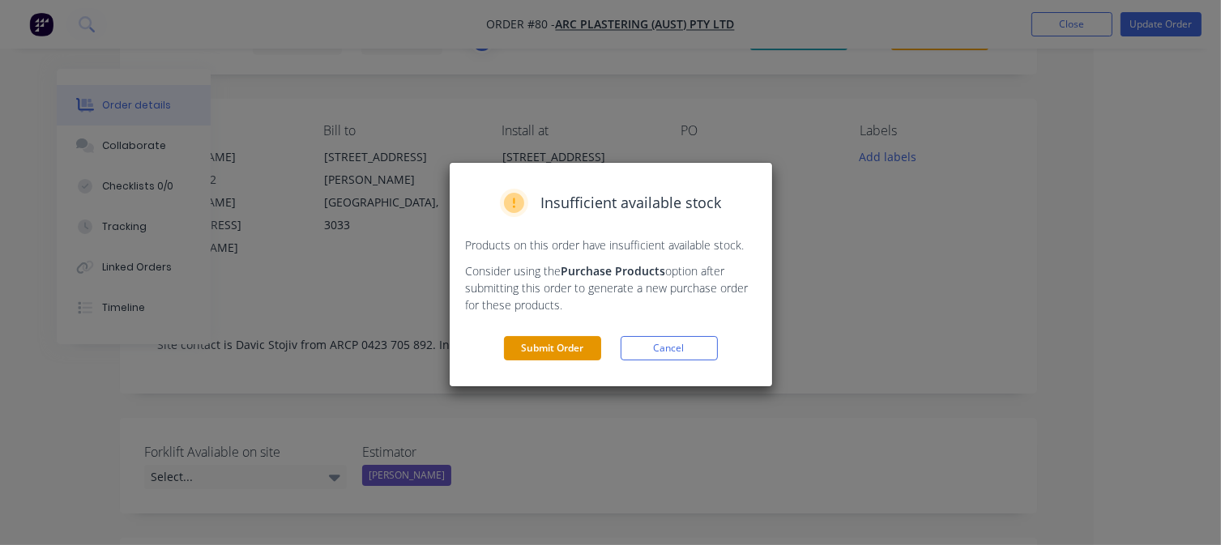
click at [548, 351] on button "Submit Order" at bounding box center [552, 348] width 97 height 24
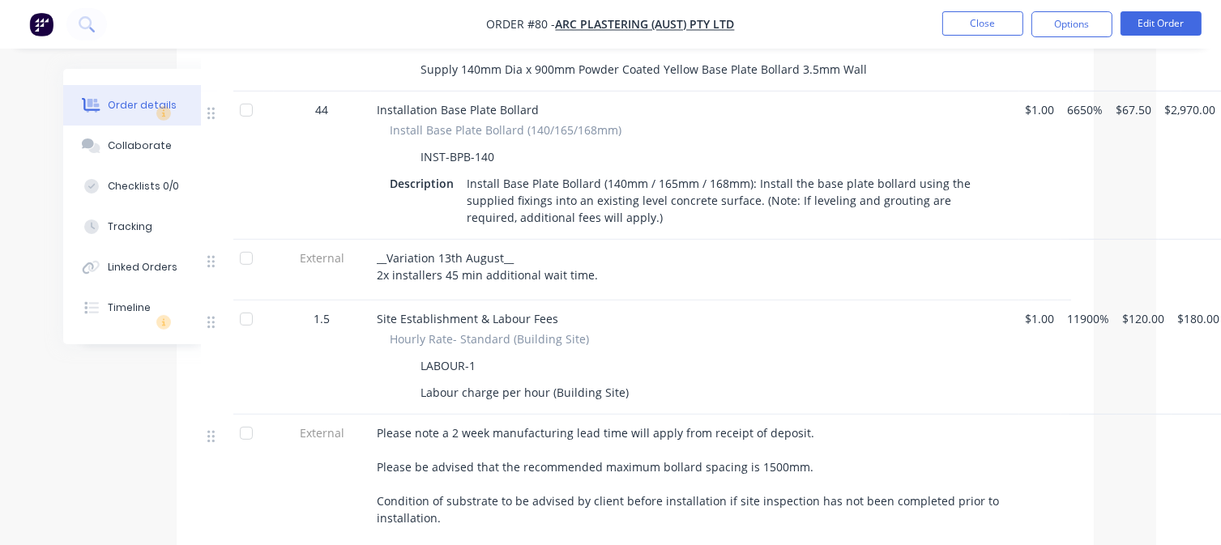
scroll to position [729, 87]
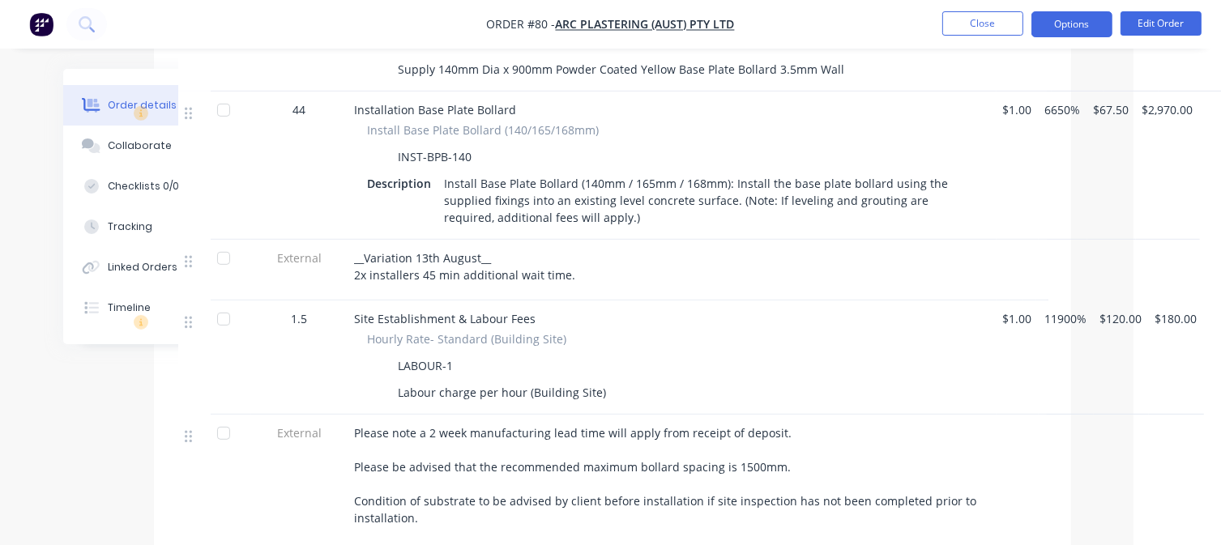
click at [1102, 18] on button "Options" at bounding box center [1071, 24] width 81 height 26
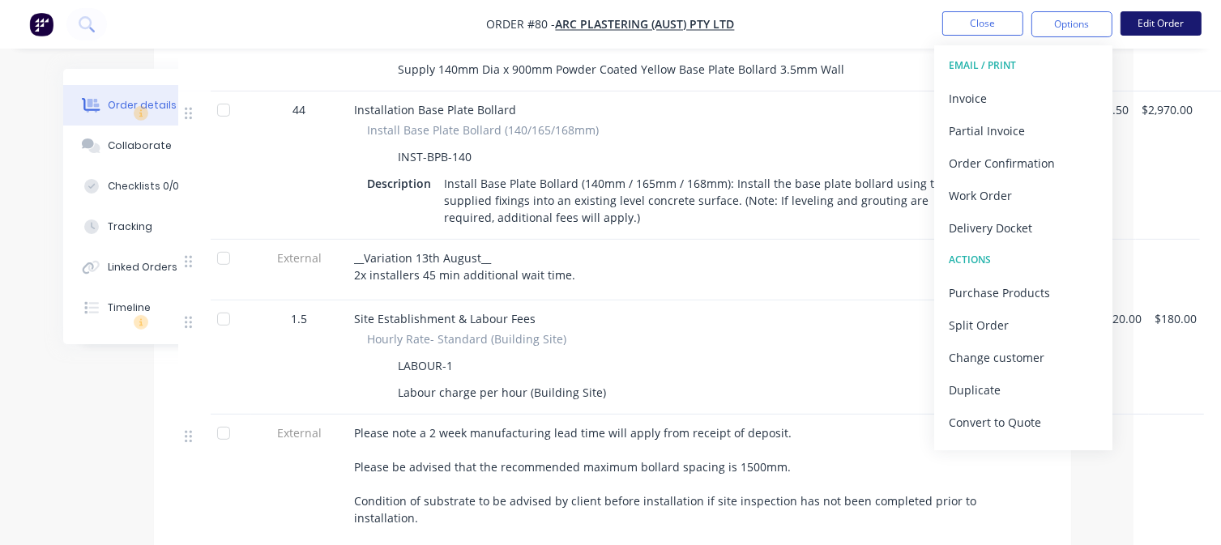
click at [1165, 22] on button "Edit Order" at bounding box center [1160, 23] width 81 height 24
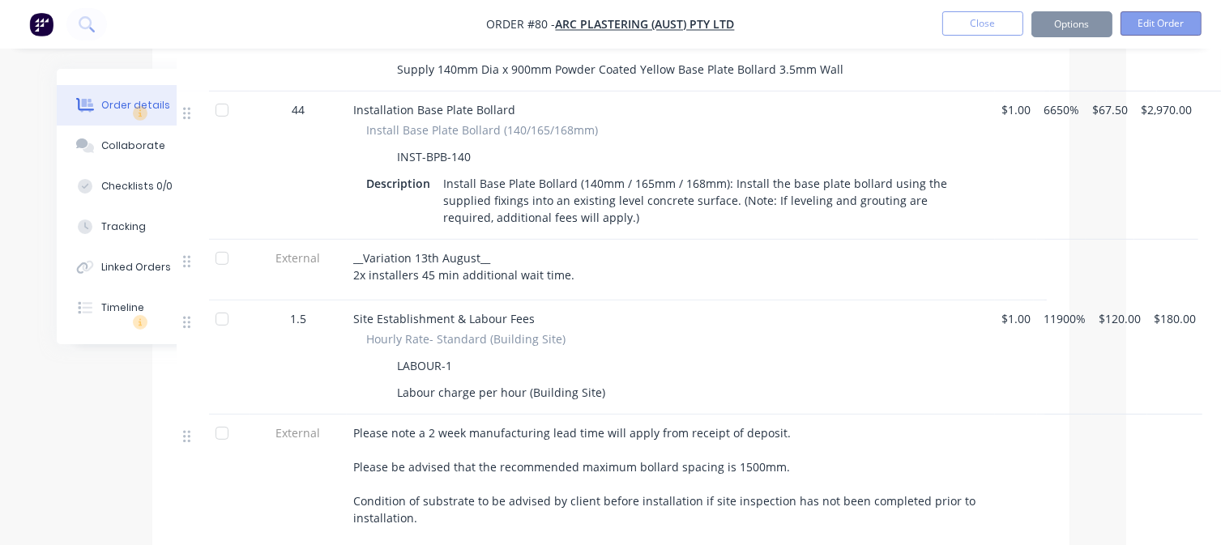
scroll to position [729, 81]
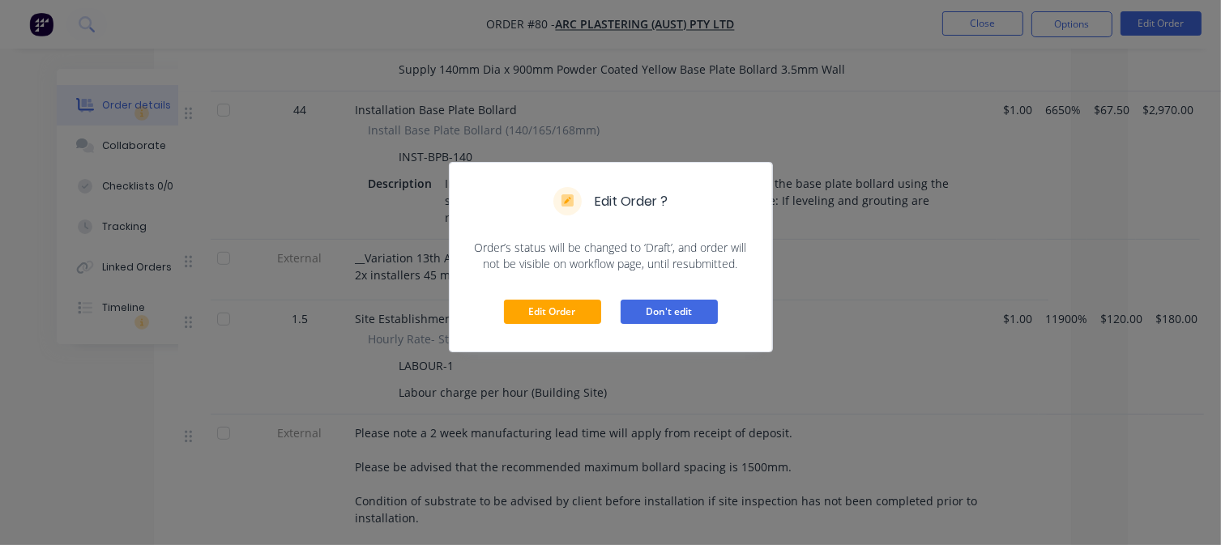
click at [638, 320] on button "Don't edit" at bounding box center [669, 312] width 97 height 24
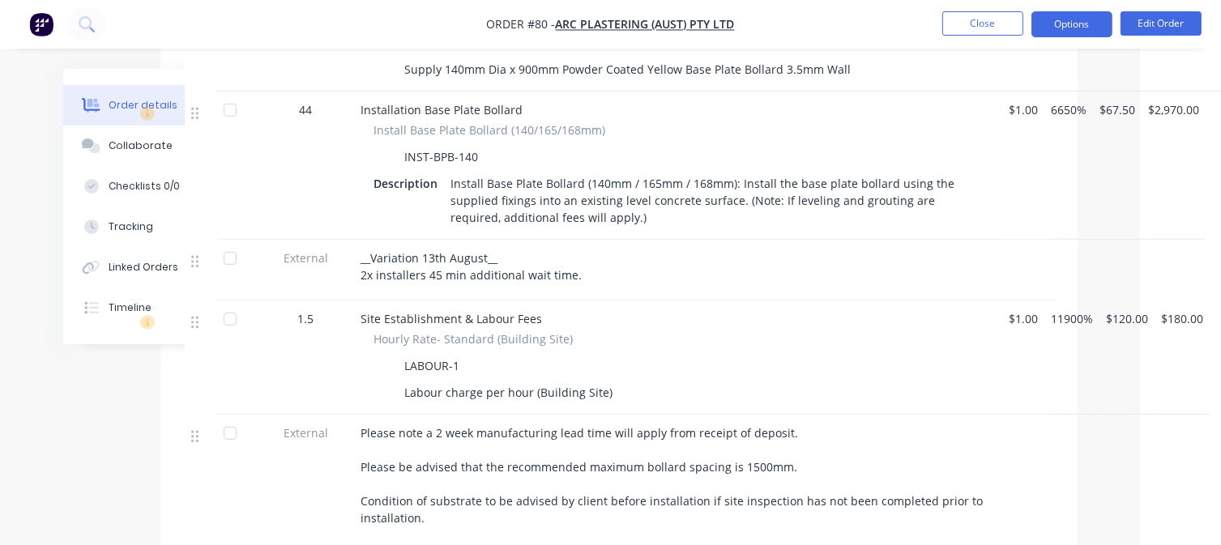
click at [1081, 25] on button "Options" at bounding box center [1071, 24] width 81 height 26
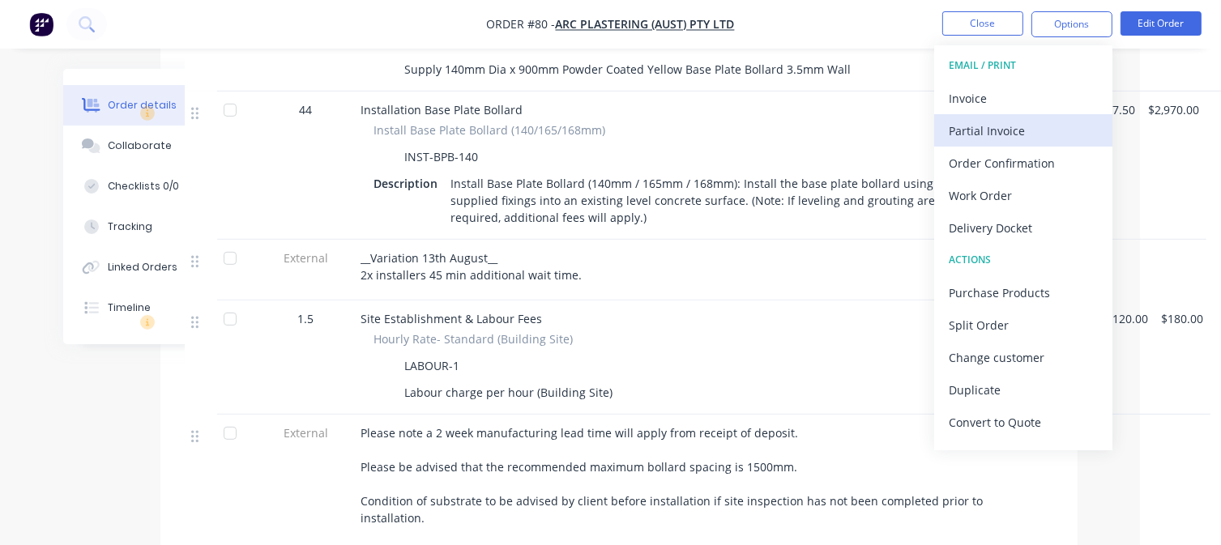
click at [1003, 132] on div "Partial Invoice" at bounding box center [1023, 130] width 149 height 23
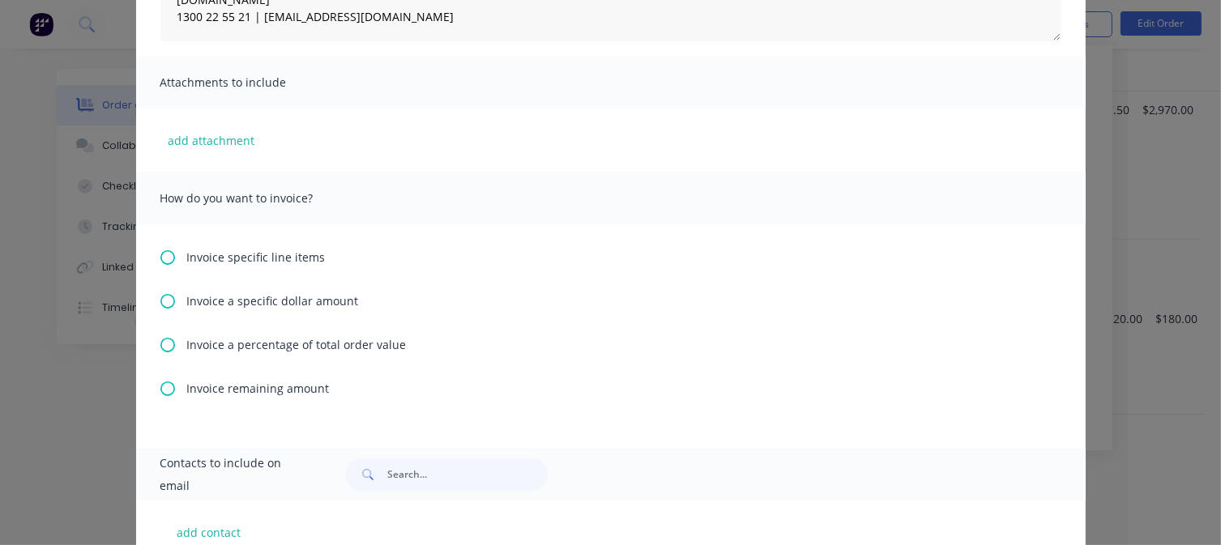
scroll to position [405, 0]
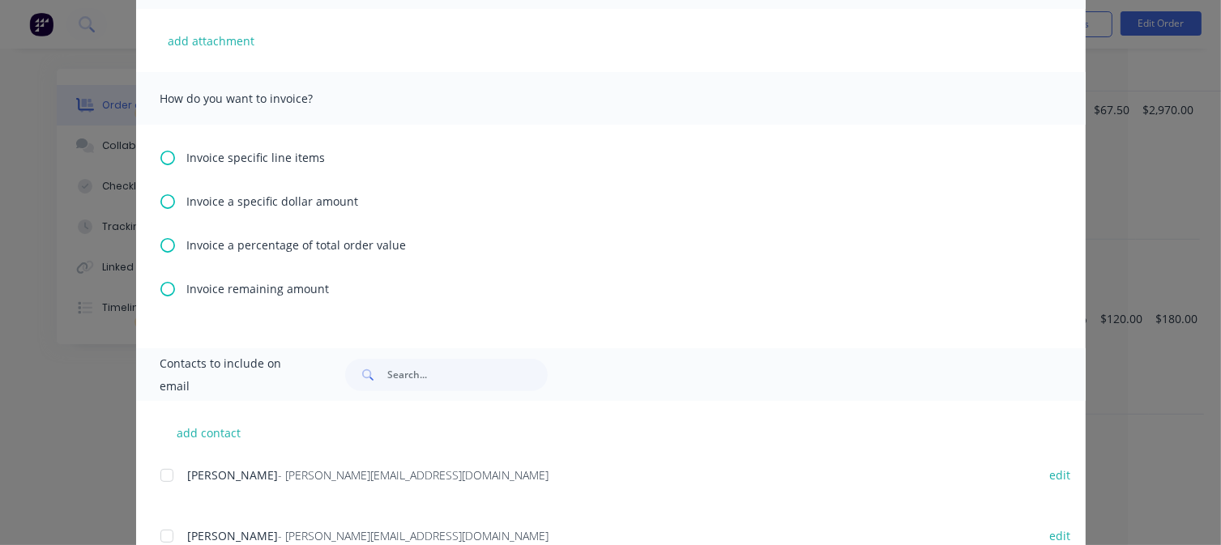
click at [160, 288] on icon at bounding box center [167, 289] width 15 height 15
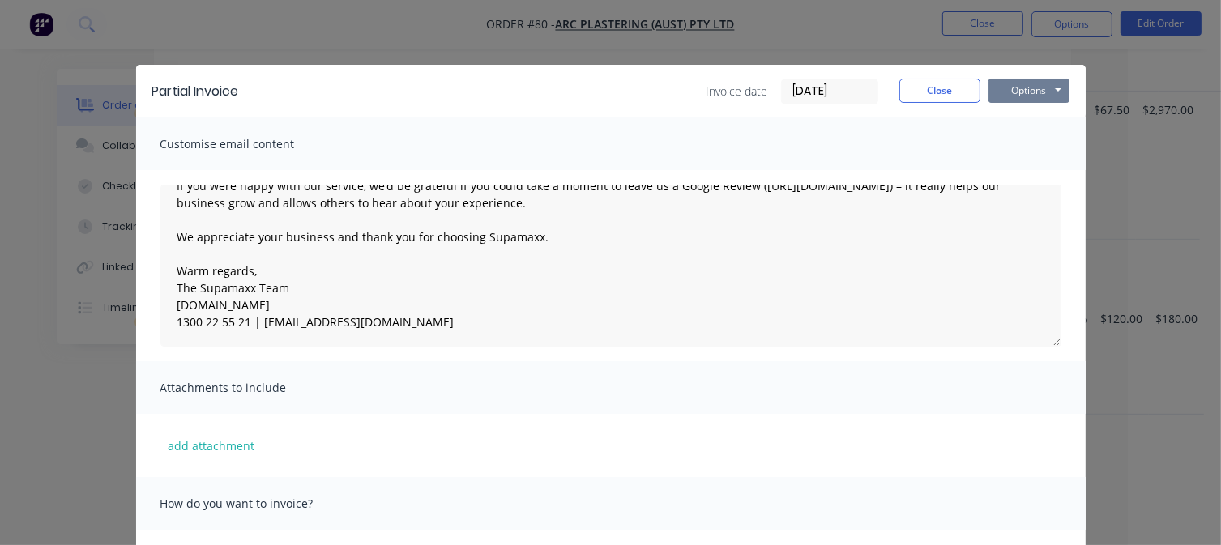
click at [1043, 87] on button "Options" at bounding box center [1028, 91] width 81 height 24
click at [1022, 135] on button "Print" at bounding box center [1040, 146] width 104 height 27
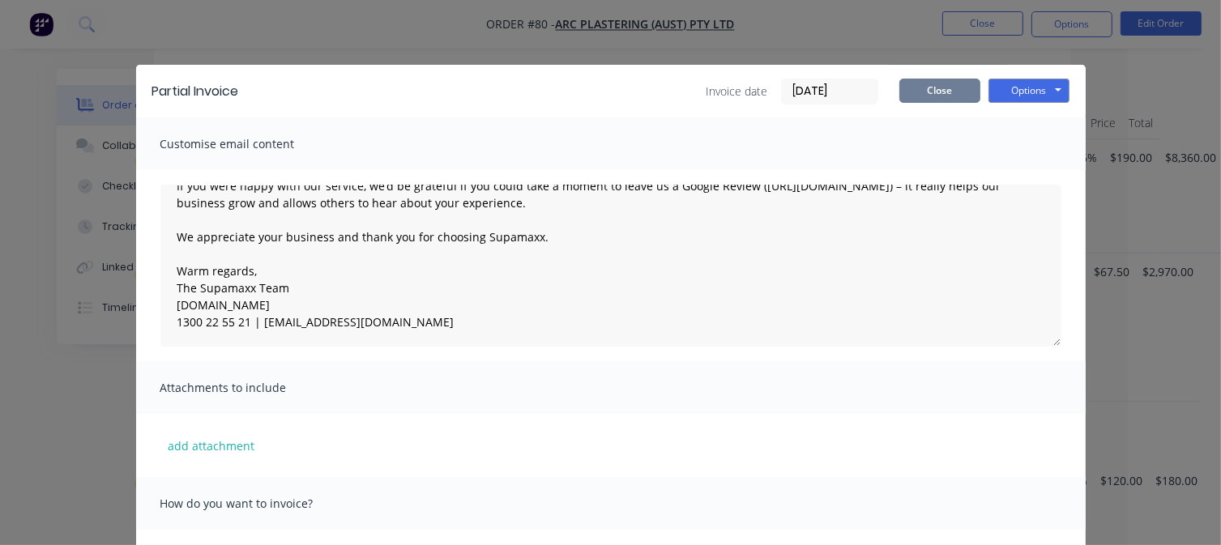
click at [915, 87] on button "Close" at bounding box center [939, 91] width 81 height 24
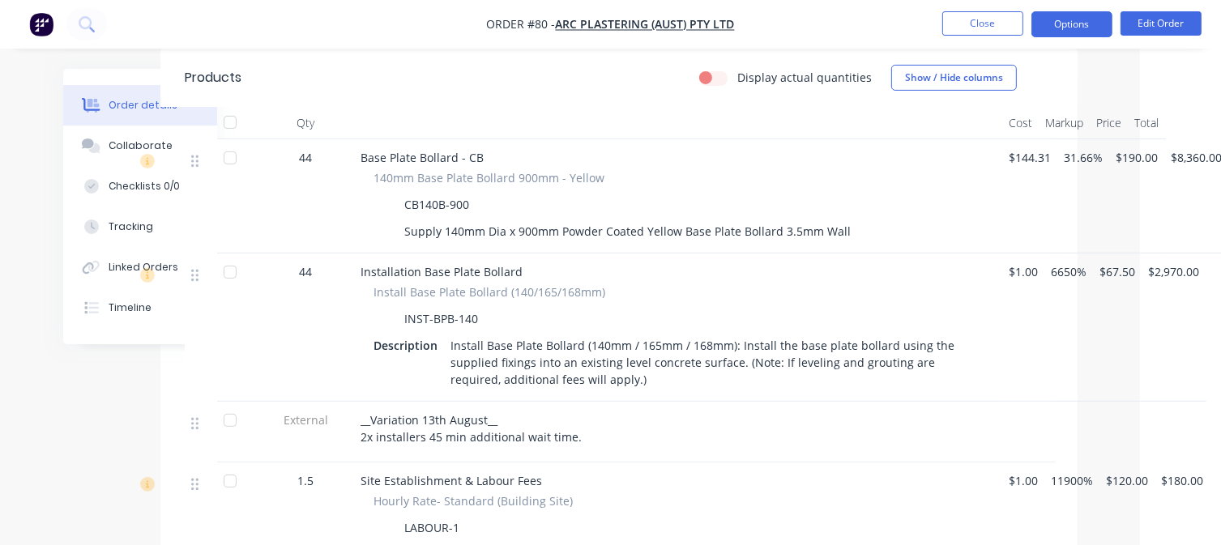
click at [1074, 19] on button "Options" at bounding box center [1071, 24] width 81 height 26
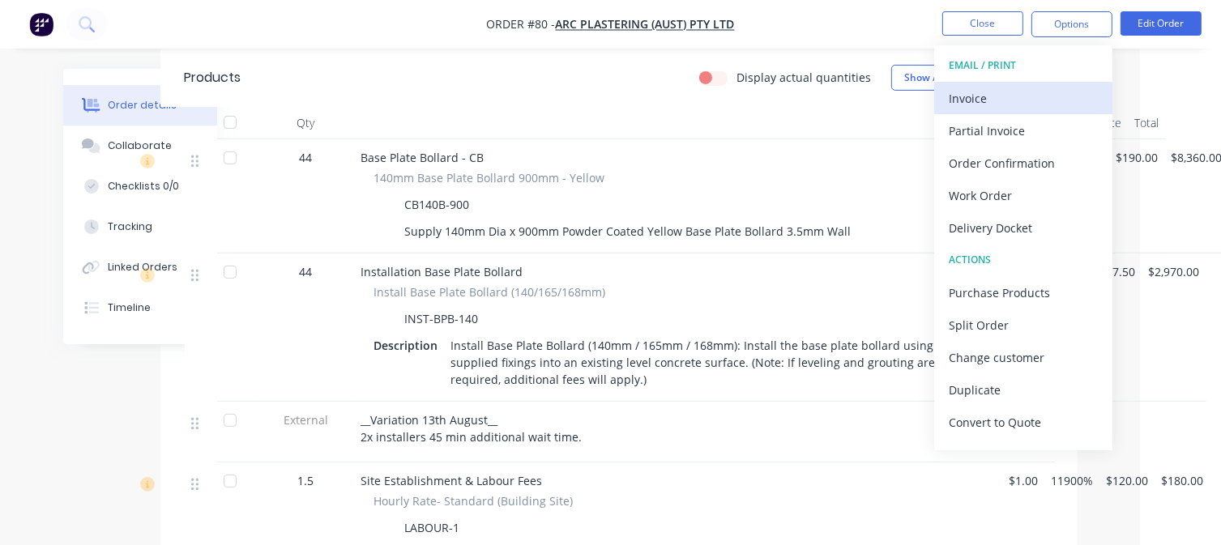
click at [985, 99] on div "Invoice" at bounding box center [1023, 98] width 149 height 23
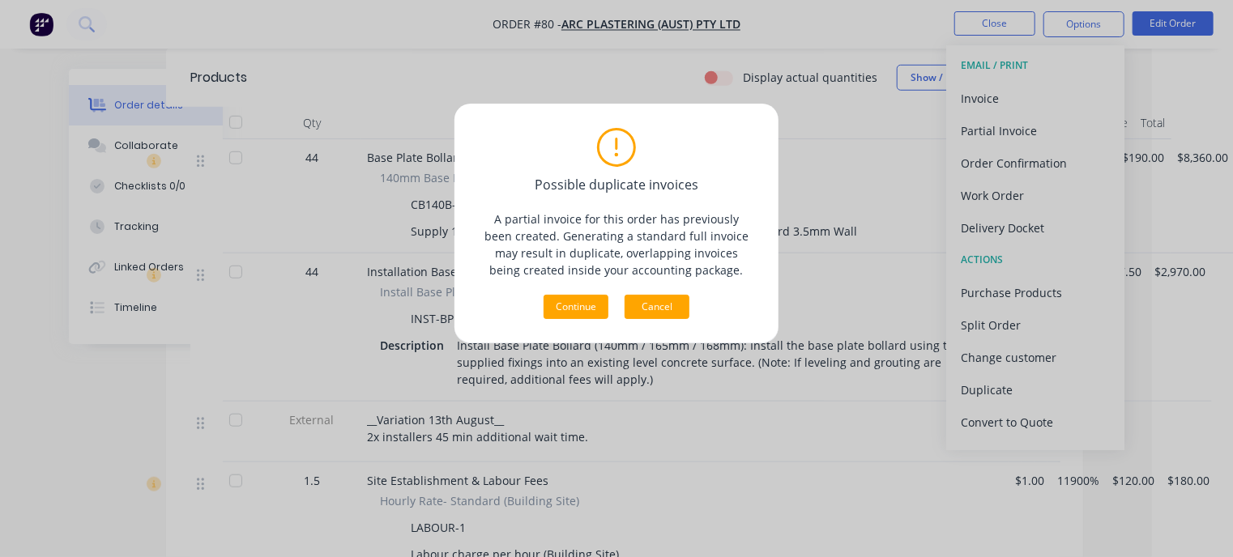
click at [658, 304] on button "Cancel" at bounding box center [657, 307] width 65 height 24
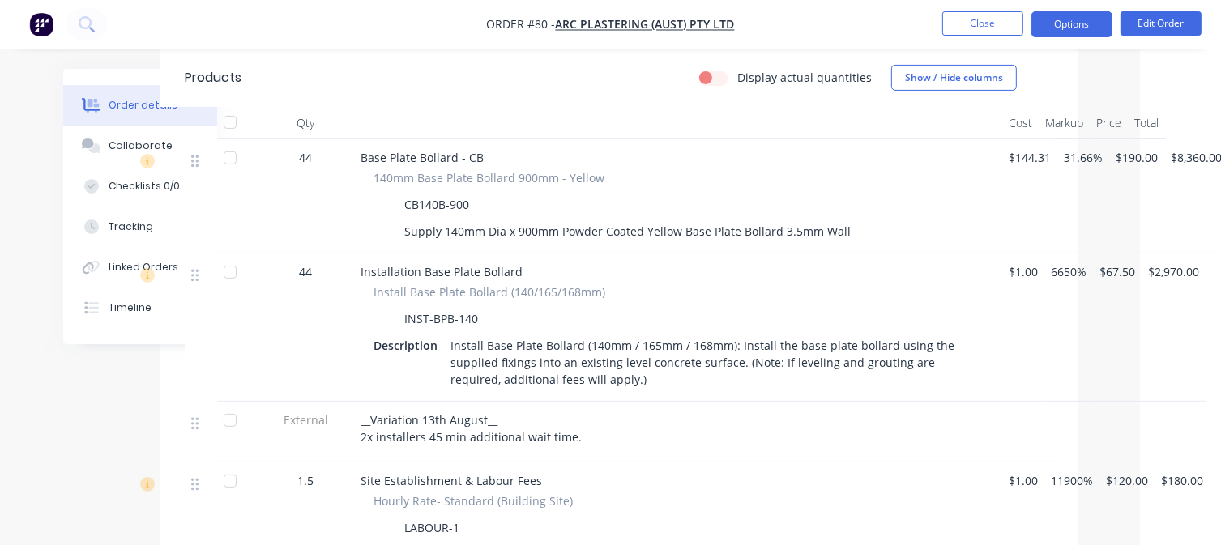
click at [1056, 25] on button "Options" at bounding box center [1071, 24] width 81 height 26
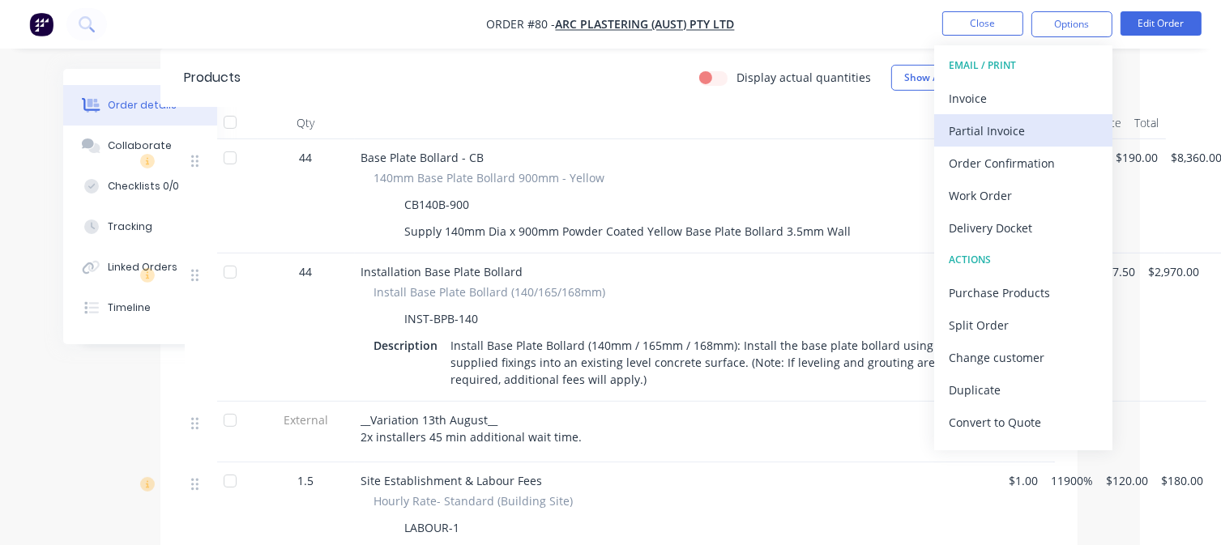
click at [1000, 129] on div "Partial Invoice" at bounding box center [1023, 130] width 149 height 23
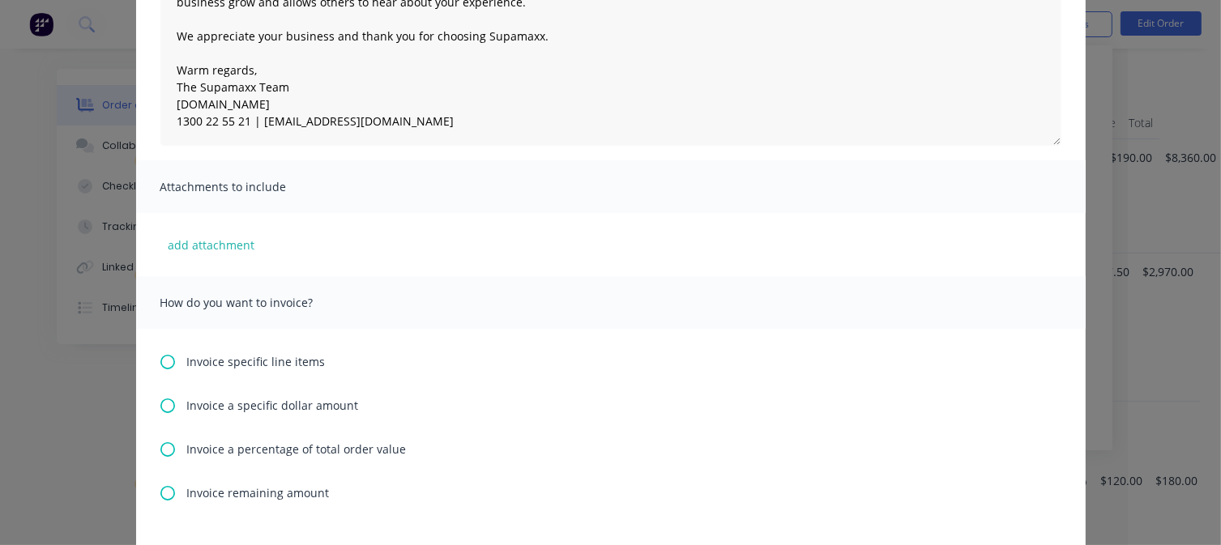
scroll to position [63, 0]
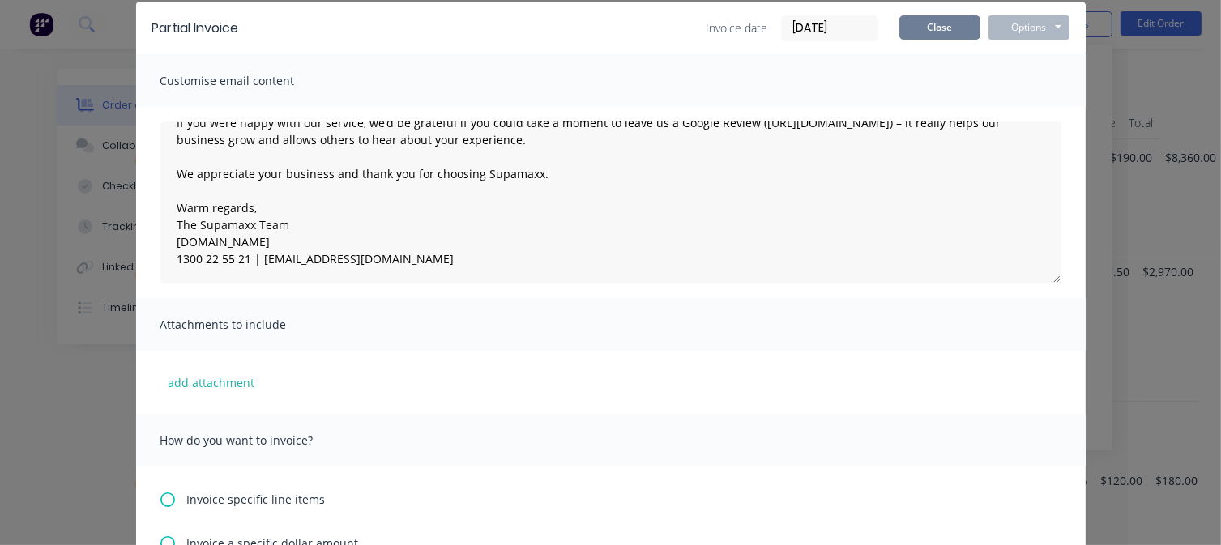
click at [950, 29] on button "Close" at bounding box center [939, 27] width 81 height 24
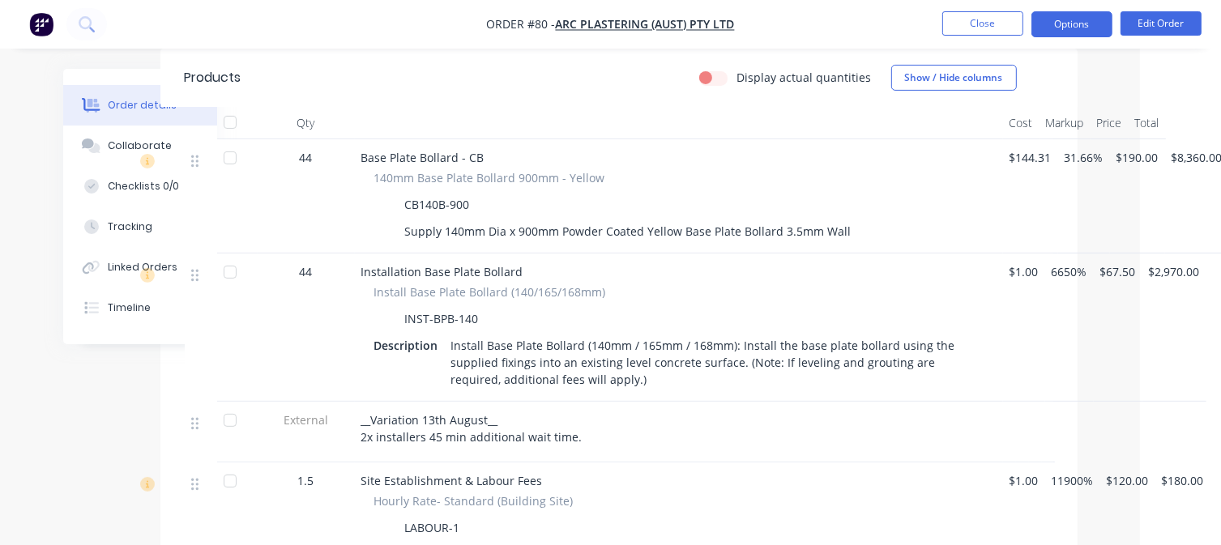
click at [1047, 28] on button "Options" at bounding box center [1071, 24] width 81 height 26
click at [875, 107] on div at bounding box center [679, 123] width 648 height 32
click at [983, 15] on button "Close" at bounding box center [982, 23] width 81 height 24
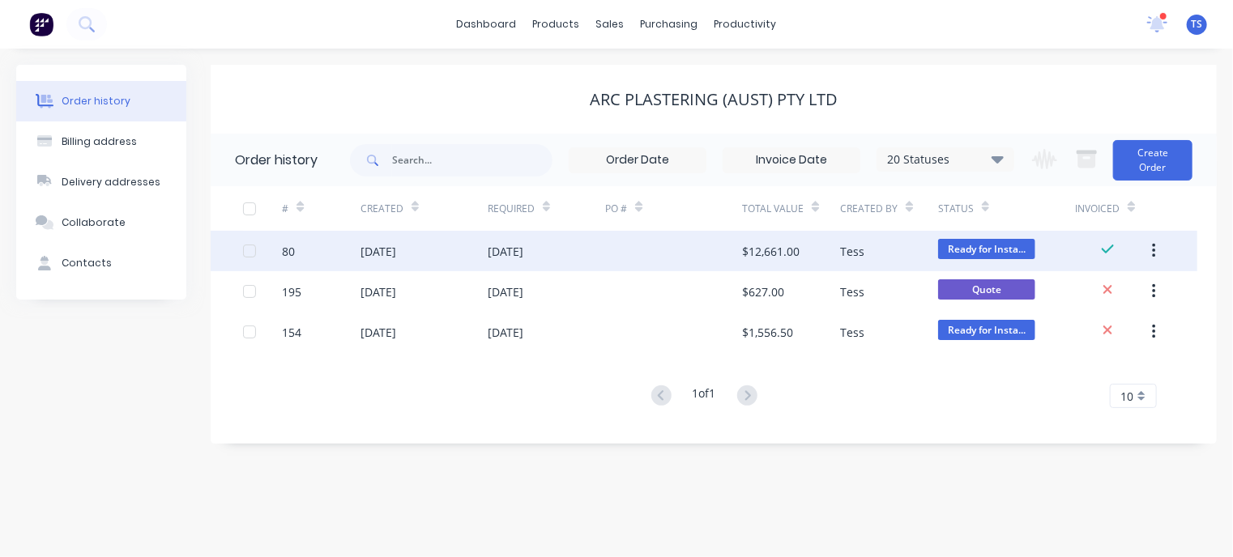
click at [525, 241] on div "[DATE]" at bounding box center [546, 251] width 117 height 41
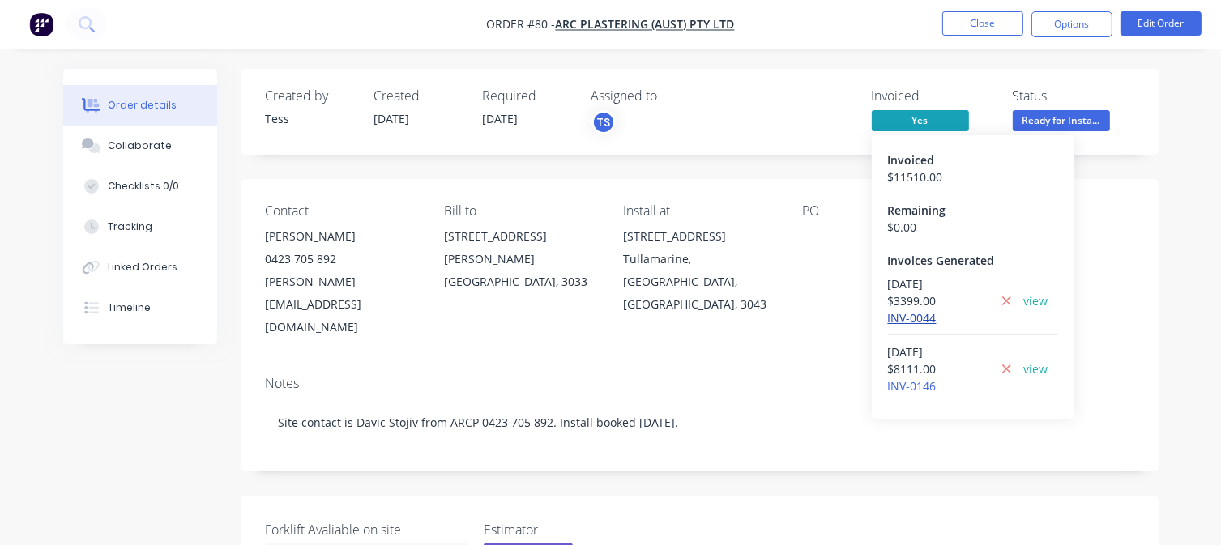
click at [911, 318] on link "INV-0044" at bounding box center [912, 317] width 49 height 15
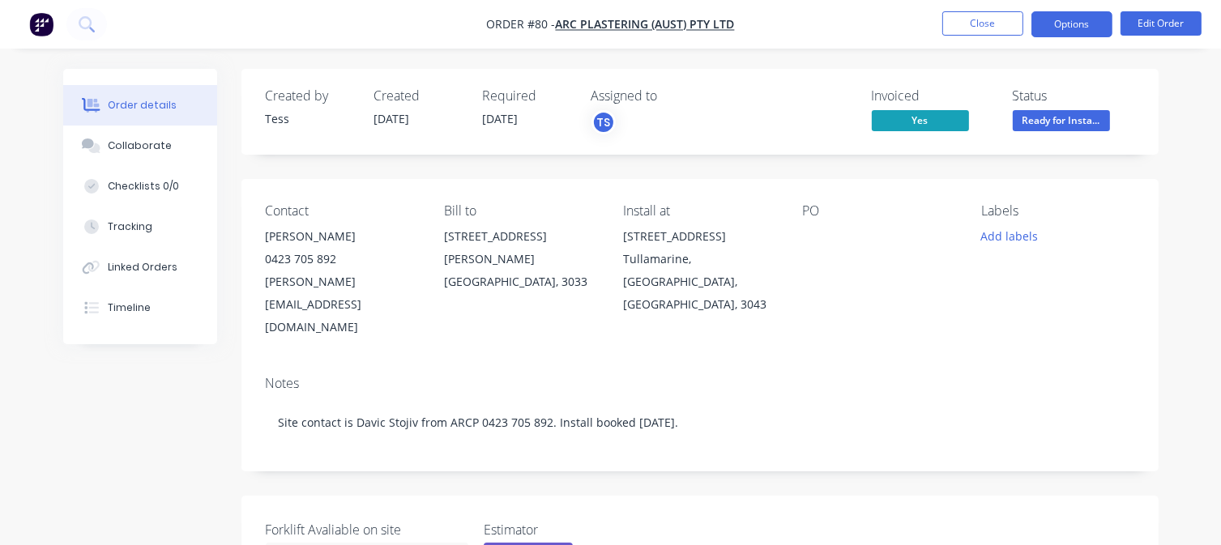
click at [1053, 30] on button "Options" at bounding box center [1071, 24] width 81 height 26
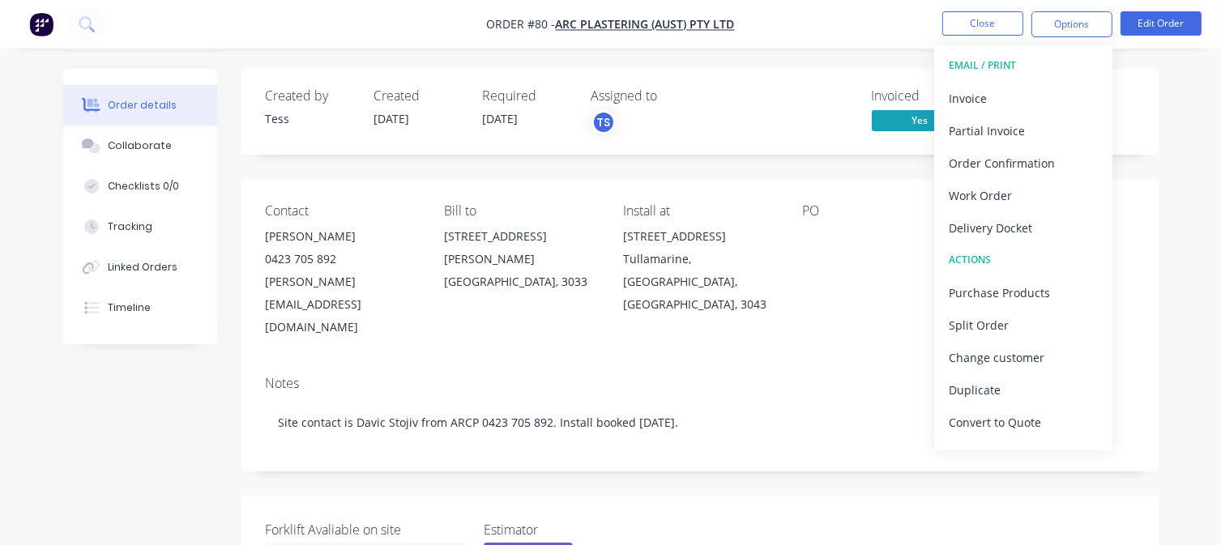
click at [854, 94] on div "Invoiced Yes Status Ready for Insta..." at bounding box center [943, 111] width 381 height 47
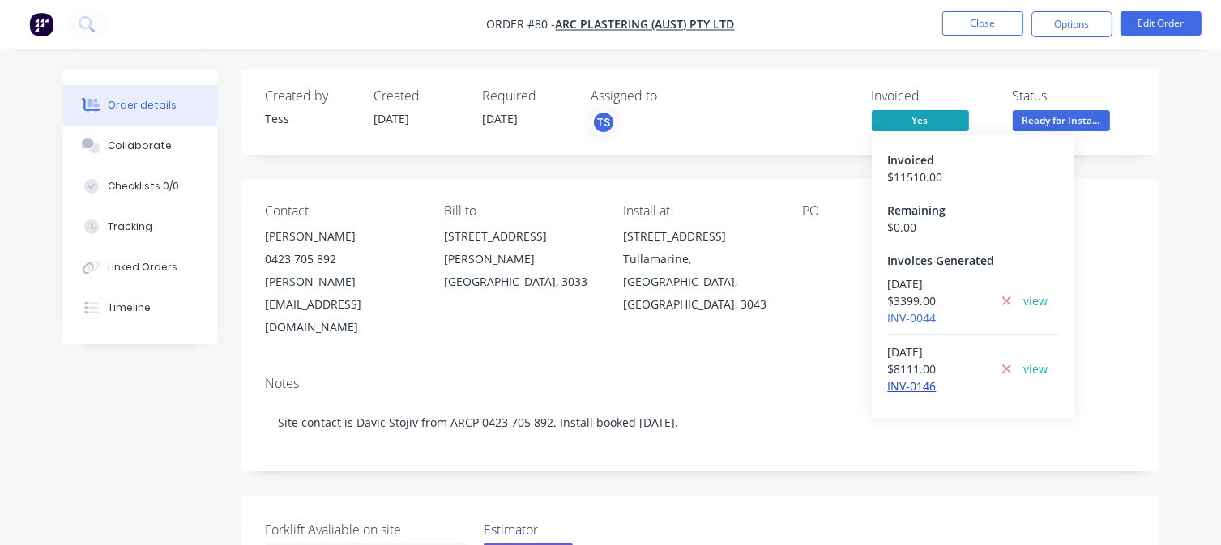
click at [911, 385] on link "INV-0146" at bounding box center [912, 385] width 49 height 15
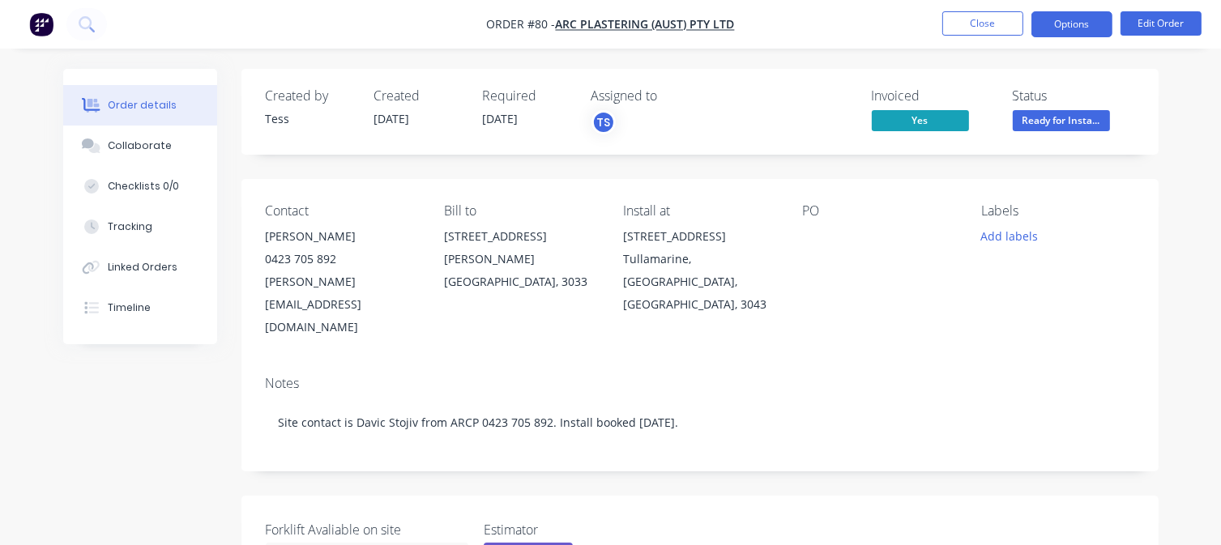
click at [1060, 22] on button "Options" at bounding box center [1071, 24] width 81 height 26
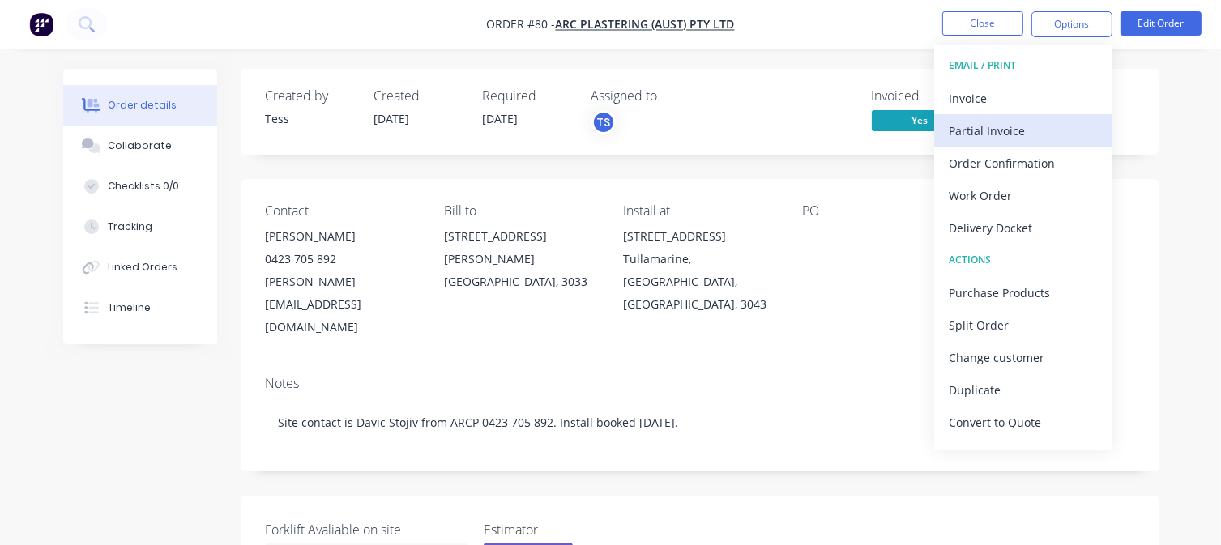
click at [988, 135] on div "Partial Invoice" at bounding box center [1023, 130] width 149 height 23
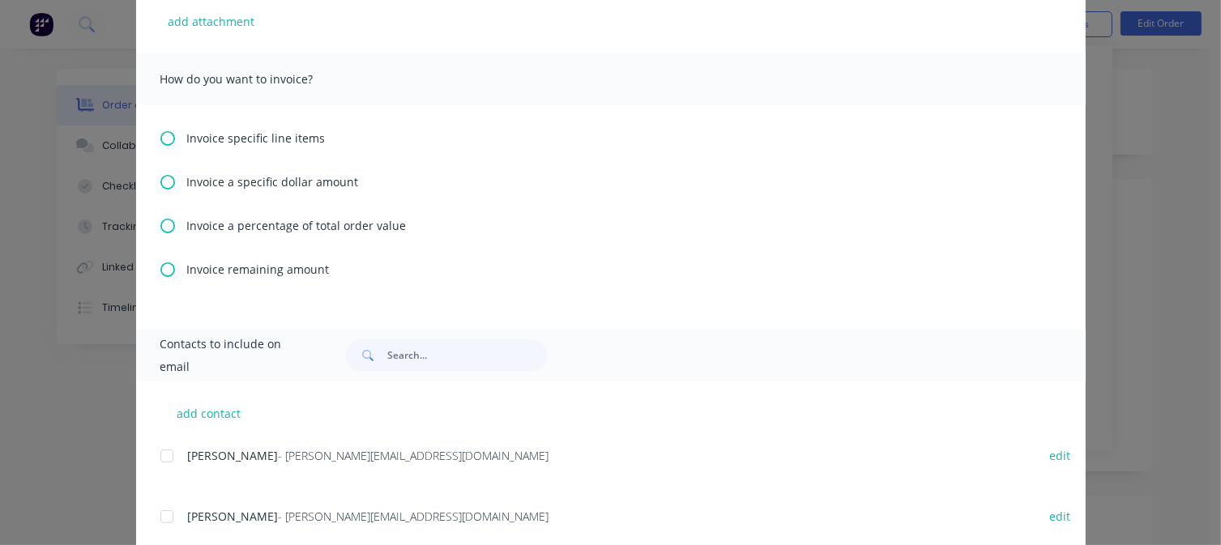
scroll to position [387, 0]
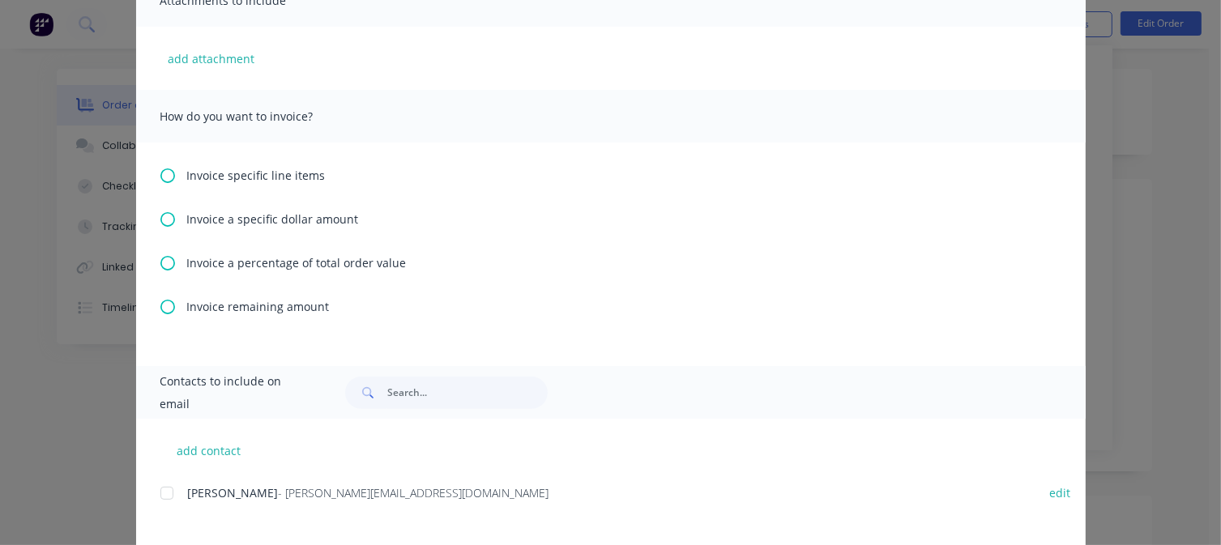
click at [161, 304] on icon at bounding box center [167, 307] width 15 height 15
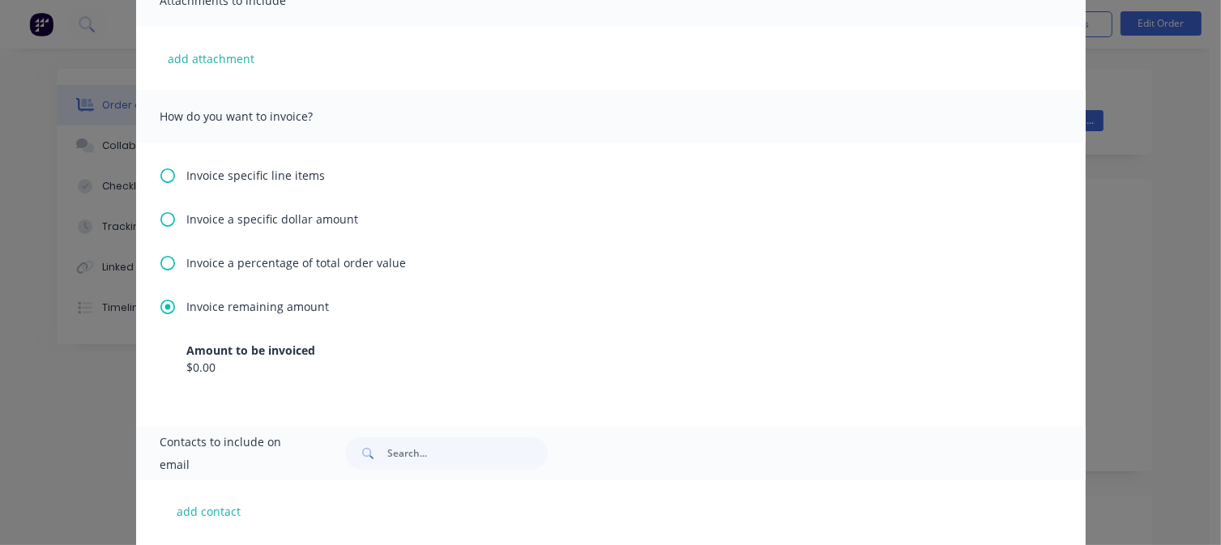
scroll to position [0, 0]
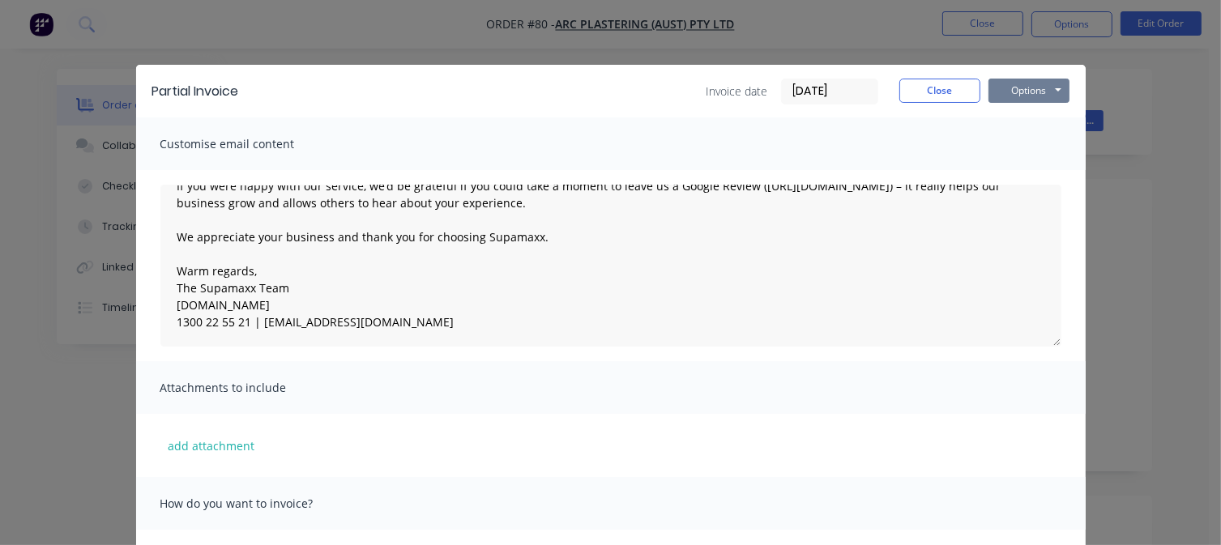
click at [1005, 96] on button "Options" at bounding box center [1028, 91] width 81 height 24
click at [1022, 119] on button "Preview" at bounding box center [1040, 119] width 104 height 27
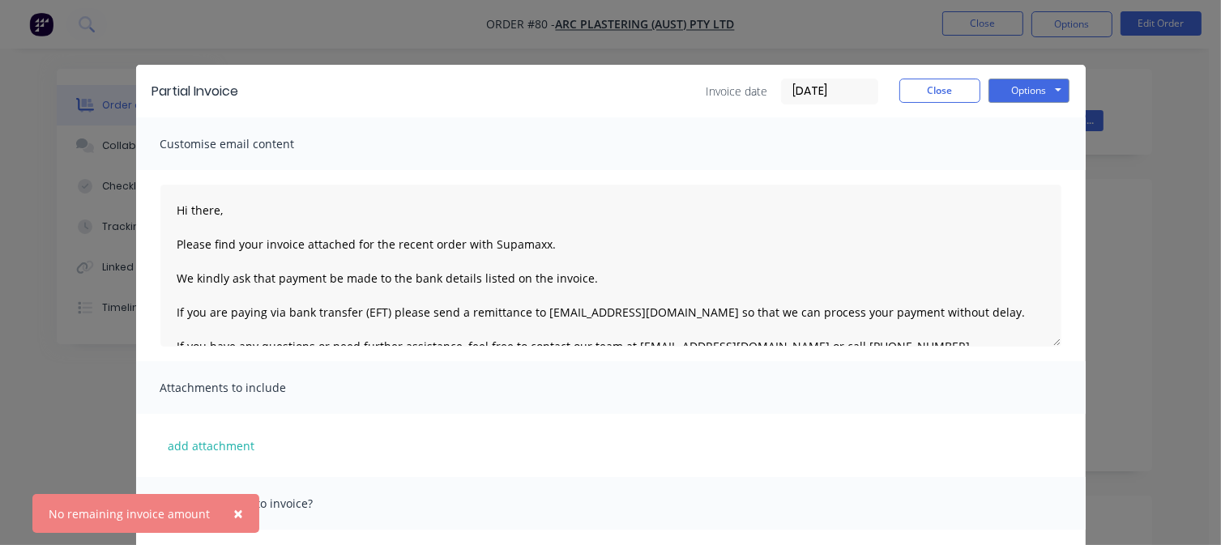
click at [233, 511] on span "×" at bounding box center [238, 513] width 10 height 23
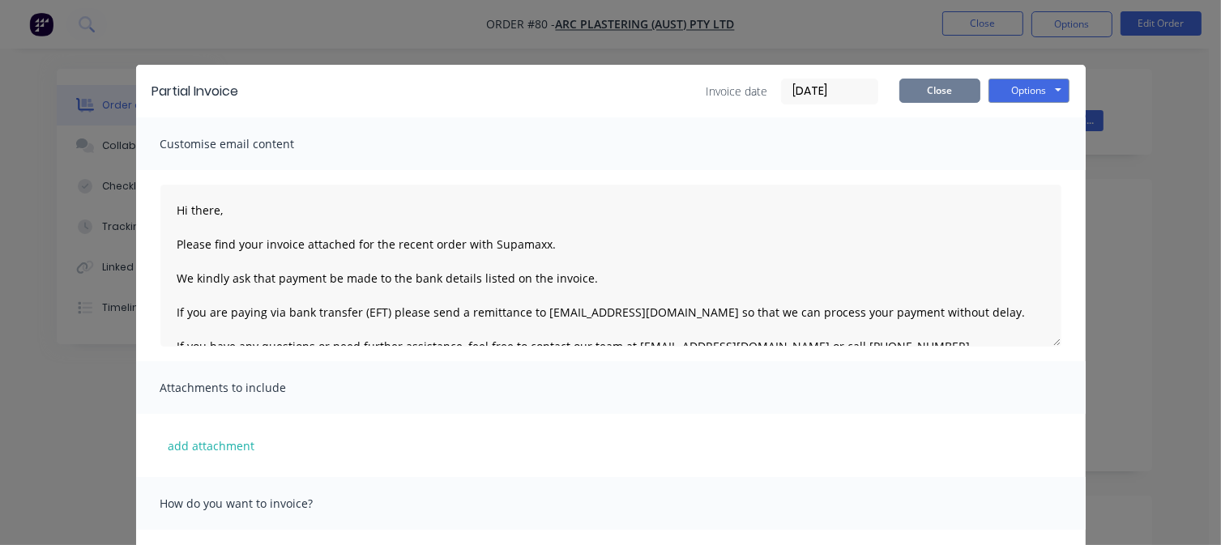
click at [917, 96] on button "Close" at bounding box center [939, 91] width 81 height 24
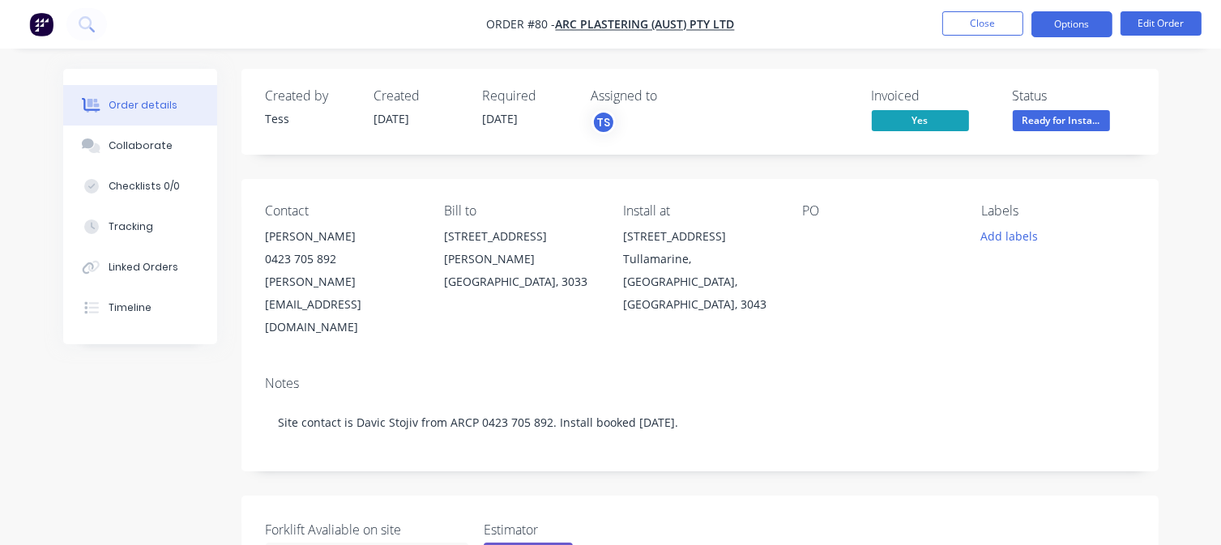
click at [1060, 22] on button "Options" at bounding box center [1071, 24] width 81 height 26
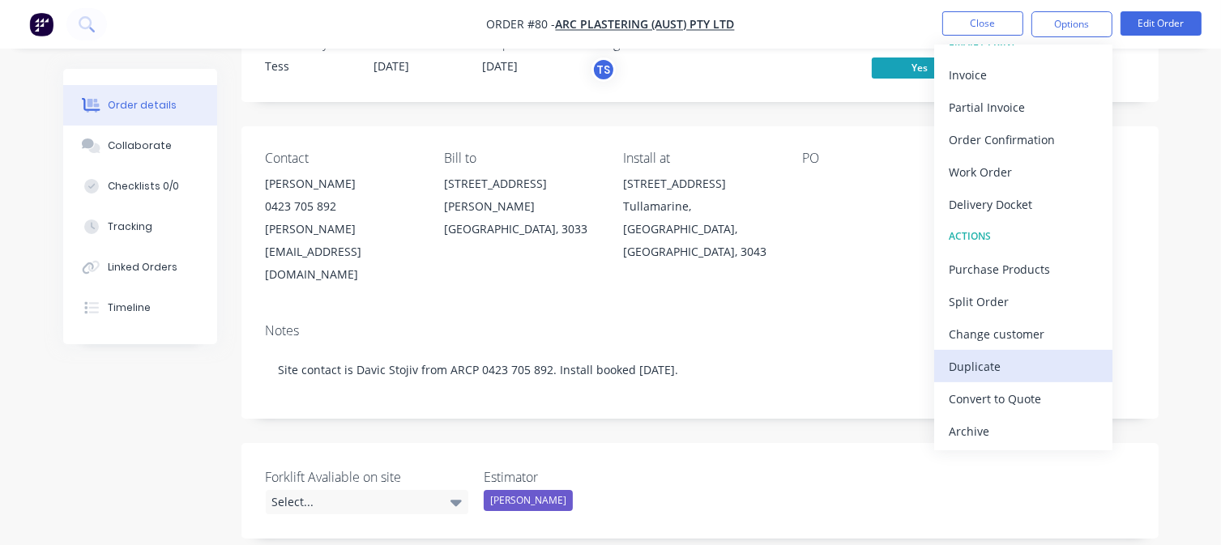
scroll to position [81, 0]
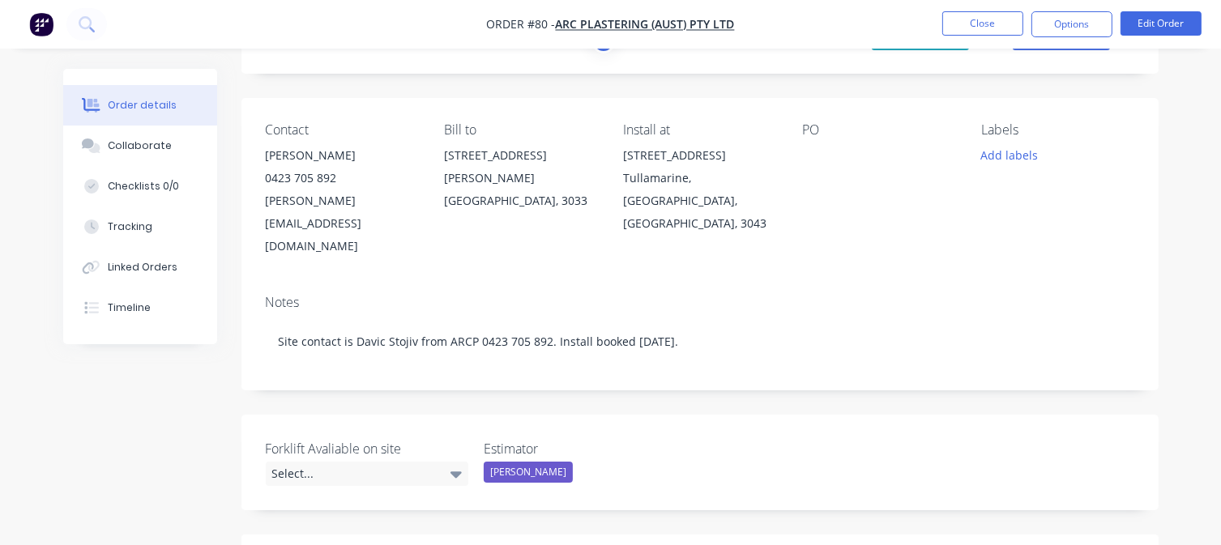
click at [835, 109] on div "Contact [PERSON_NAME] [PHONE_NUMBER] [PERSON_NAME][EMAIL_ADDRESS][DOMAIN_NAME] …" at bounding box center [699, 190] width 917 height 184
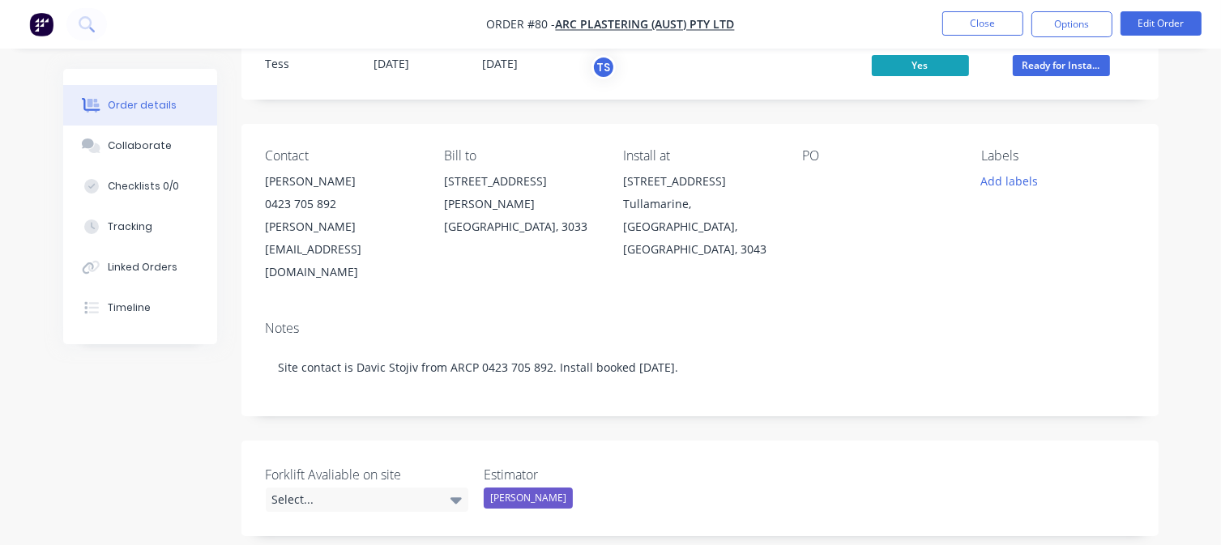
scroll to position [0, 0]
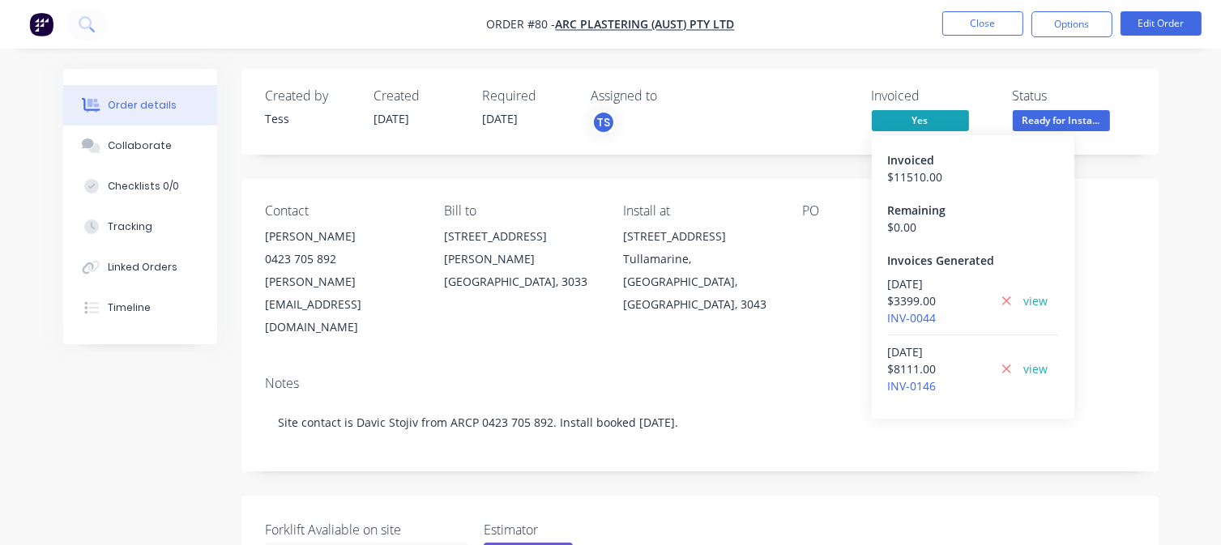
click at [936, 115] on span "Yes" at bounding box center [920, 120] width 97 height 20
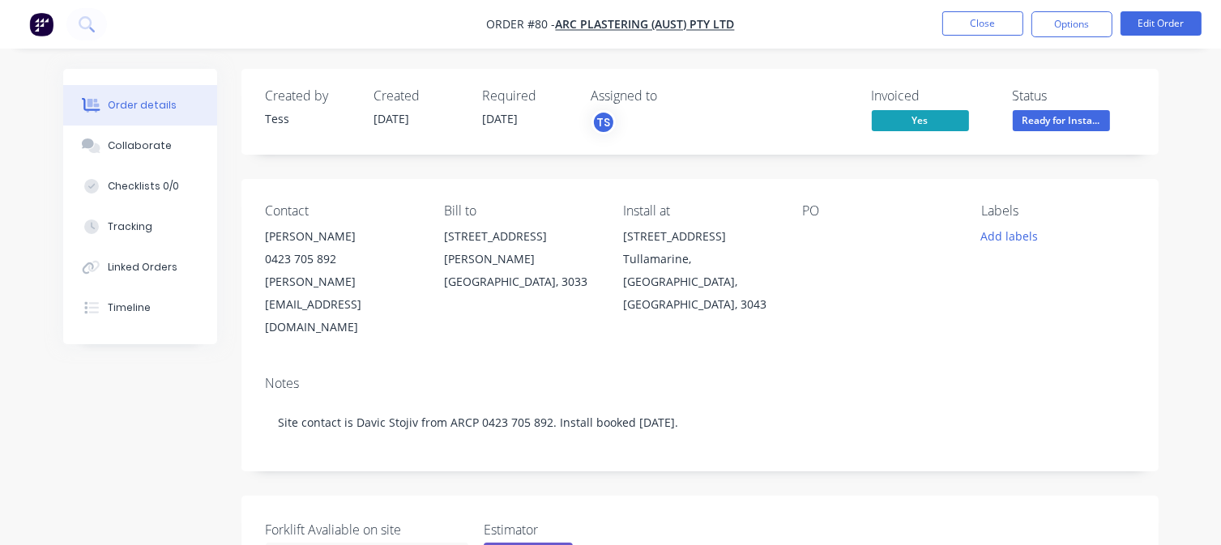
click at [936, 110] on span "Yes" at bounding box center [920, 120] width 97 height 20
click at [929, 117] on span "Yes" at bounding box center [920, 120] width 97 height 20
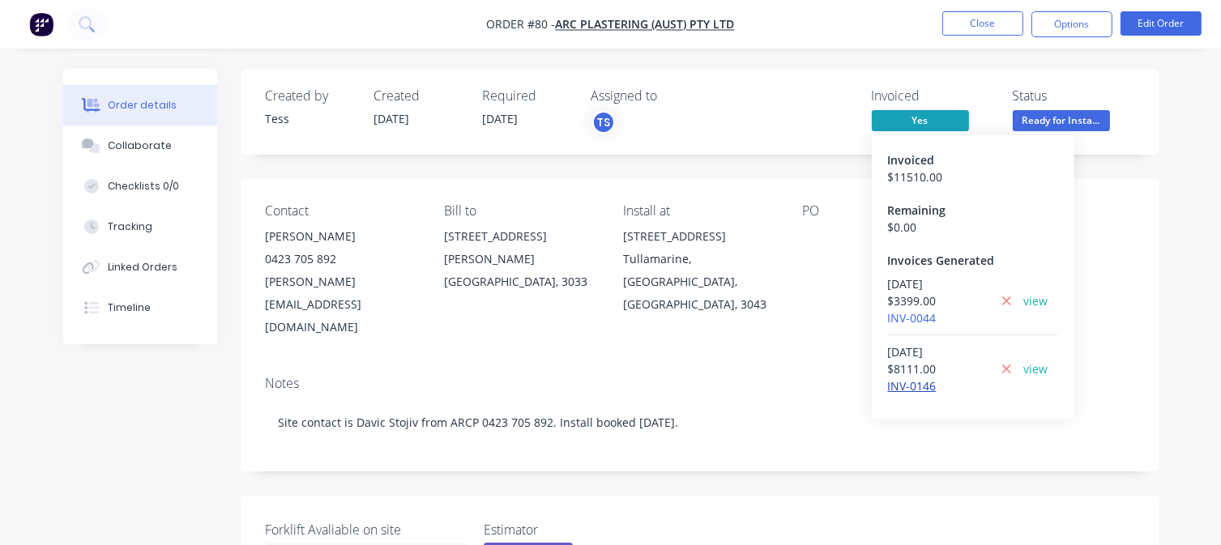
click at [910, 390] on link "INV-0146" at bounding box center [912, 385] width 49 height 15
click at [1032, 371] on link "view" at bounding box center [1036, 368] width 24 height 17
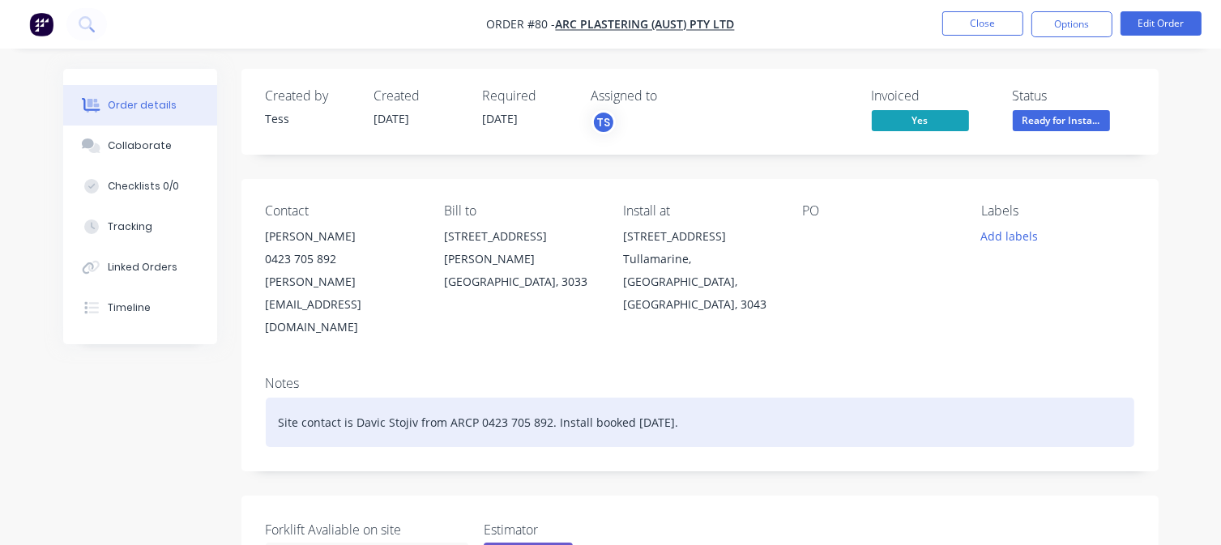
click at [371, 398] on div "Site contact is Davic Stojiv from ARCP 0423 705 892. Install booked [DATE]." at bounding box center [700, 422] width 868 height 49
drag, startPoint x: 759, startPoint y: 374, endPoint x: 553, endPoint y: 378, distance: 205.8
click at [553, 398] on div "Site contact is Davic Stojiv from ARCP 0423 705 892. Install booked [DATE]." at bounding box center [700, 422] width 868 height 49
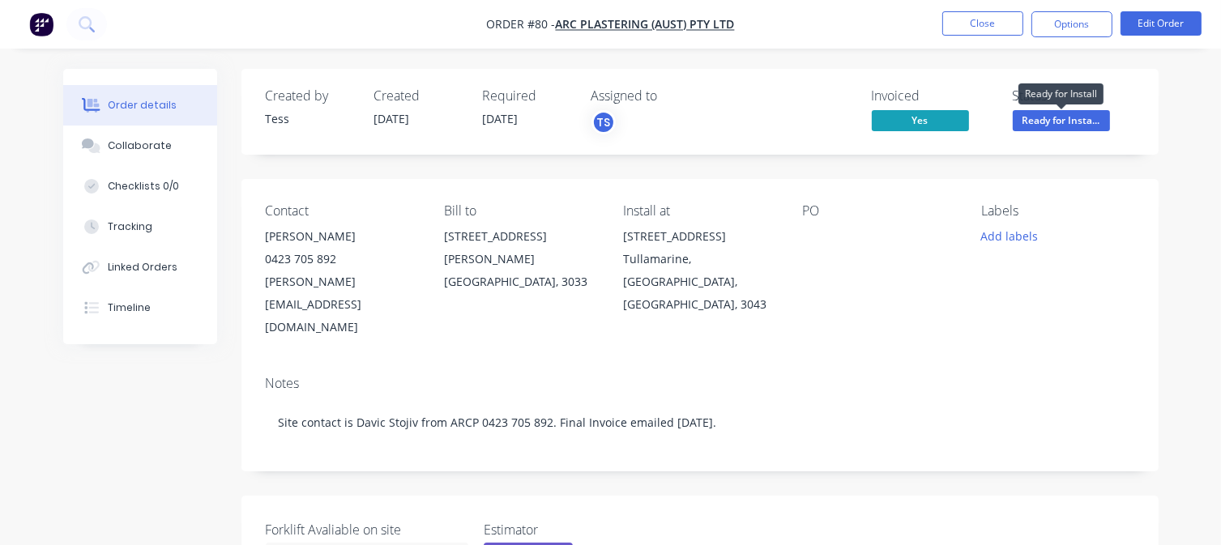
click at [1058, 127] on span "Ready for Insta..." at bounding box center [1061, 120] width 97 height 20
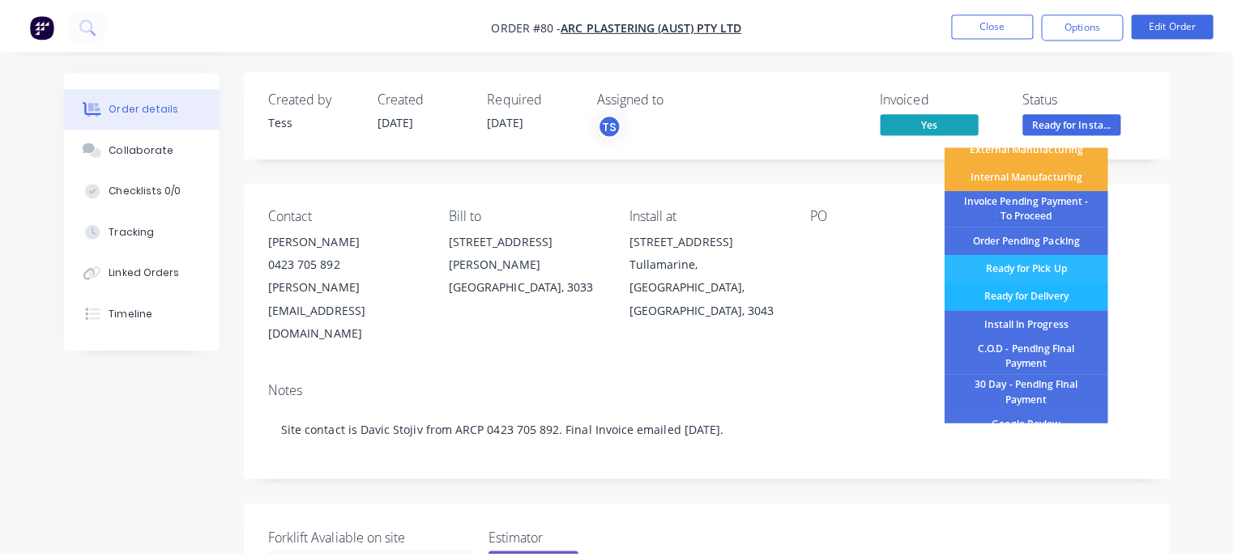
scroll to position [131, 0]
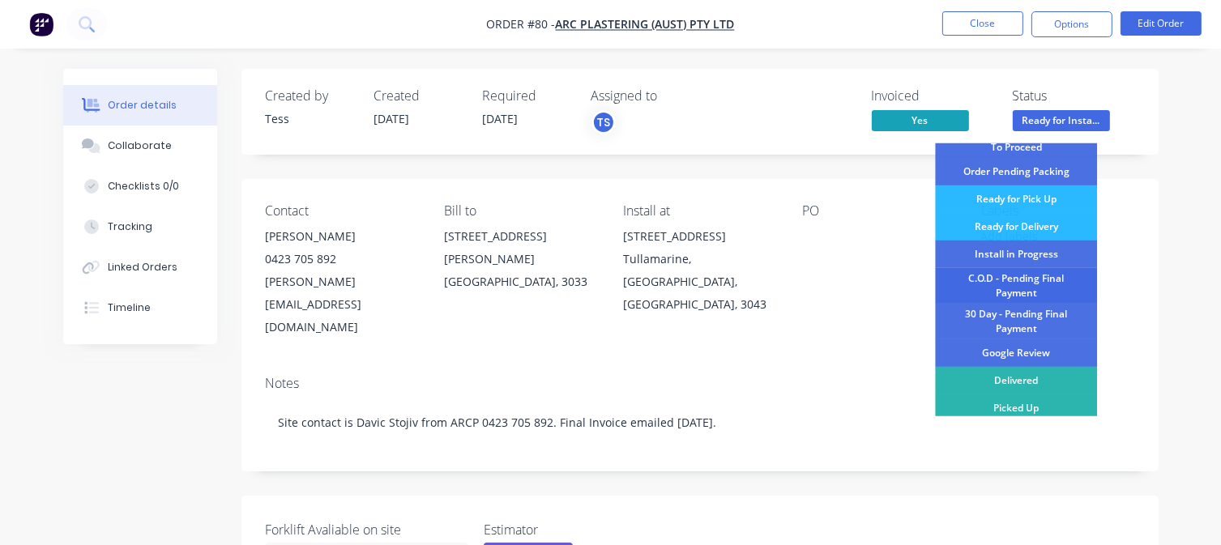
click at [1024, 286] on div "C.O.D - Pending Final Payment" at bounding box center [1016, 286] width 162 height 36
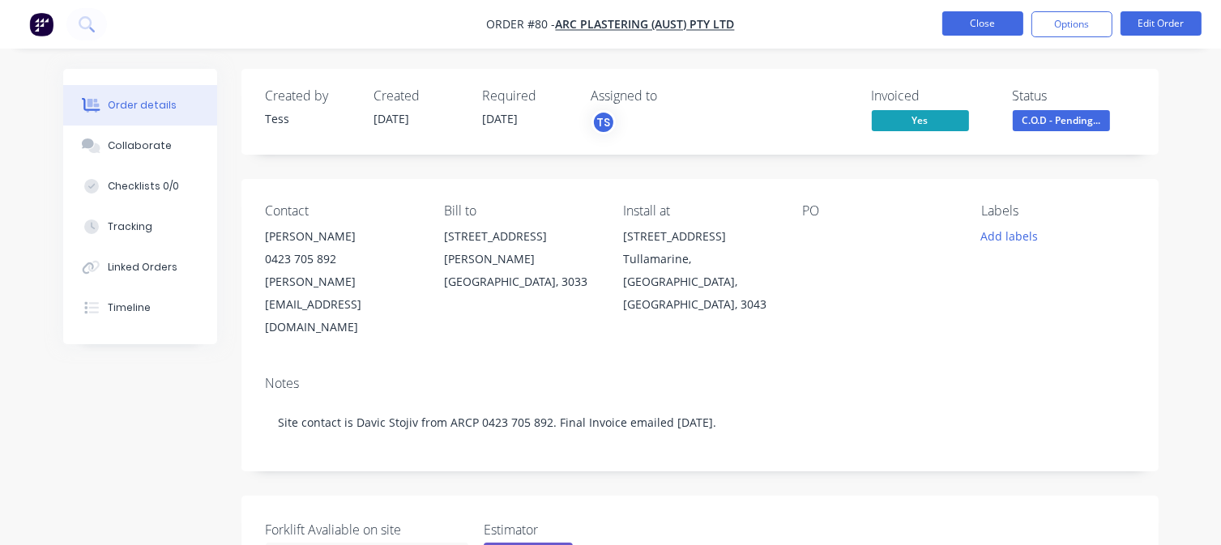
click at [1011, 19] on button "Close" at bounding box center [982, 23] width 81 height 24
